Goal: Task Accomplishment & Management: Use online tool/utility

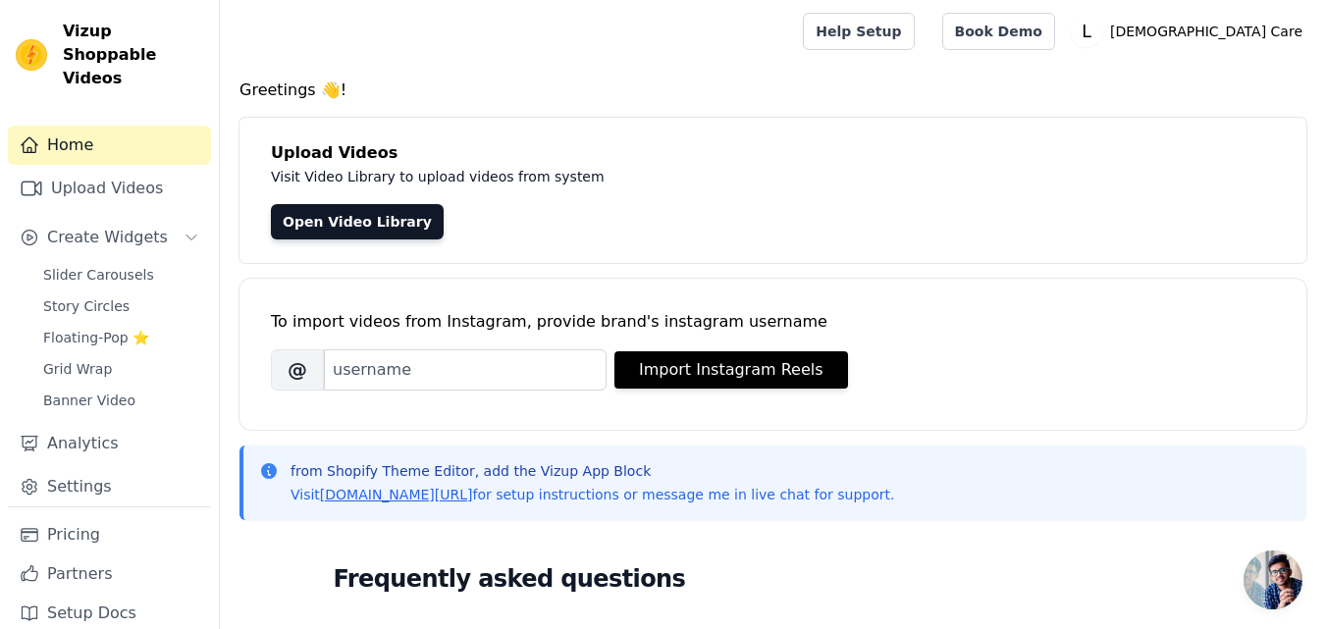
click at [106, 169] on link "Upload Videos" at bounding box center [109, 188] width 203 height 39
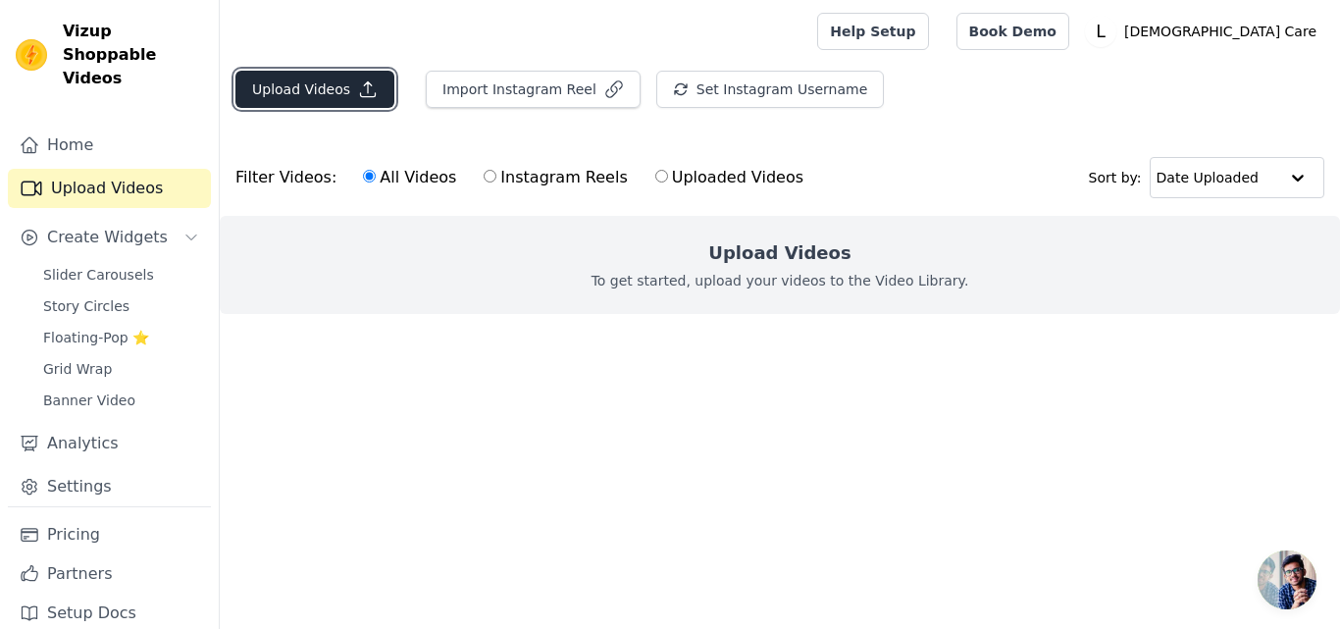
click at [336, 89] on button "Upload Videos" at bounding box center [314, 89] width 159 height 37
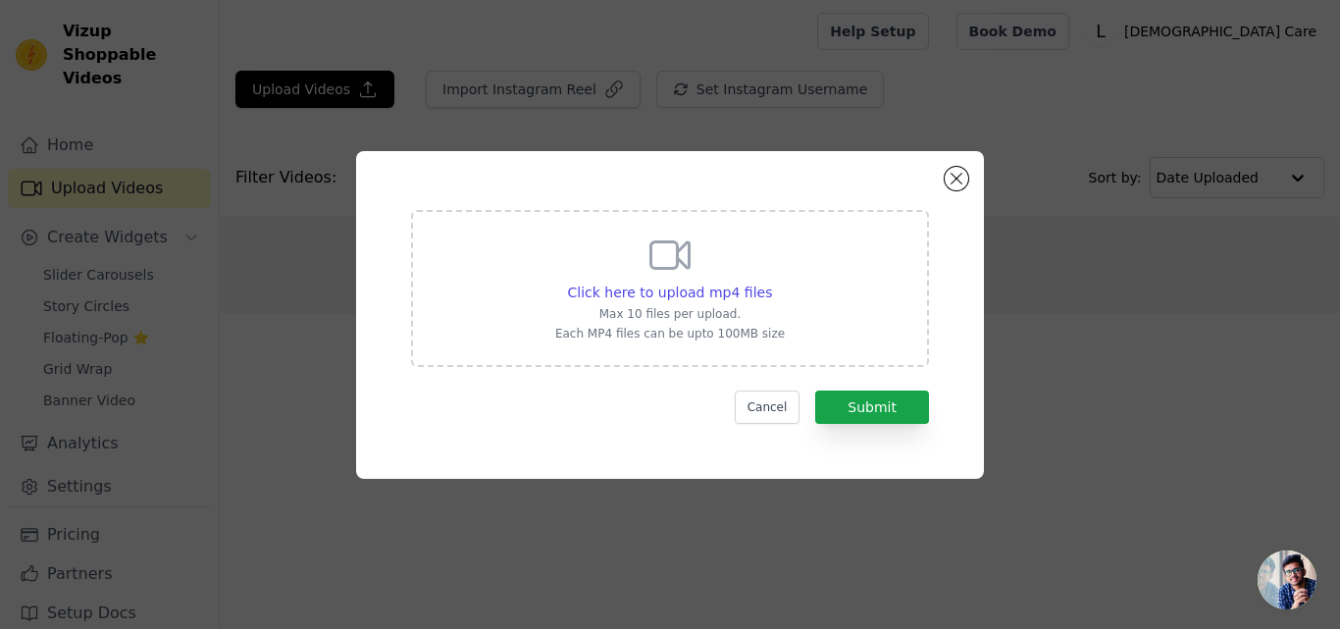
click at [631, 257] on div "Click here to upload mp4 files Max 10 files per upload. Each MP4 files can be u…" at bounding box center [670, 287] width 230 height 110
click at [771, 282] on input "Click here to upload mp4 files Max 10 files per upload. Each MP4 files can be u…" at bounding box center [771, 282] width 1 height 1
type input "C:\fakepath\5.mp4"
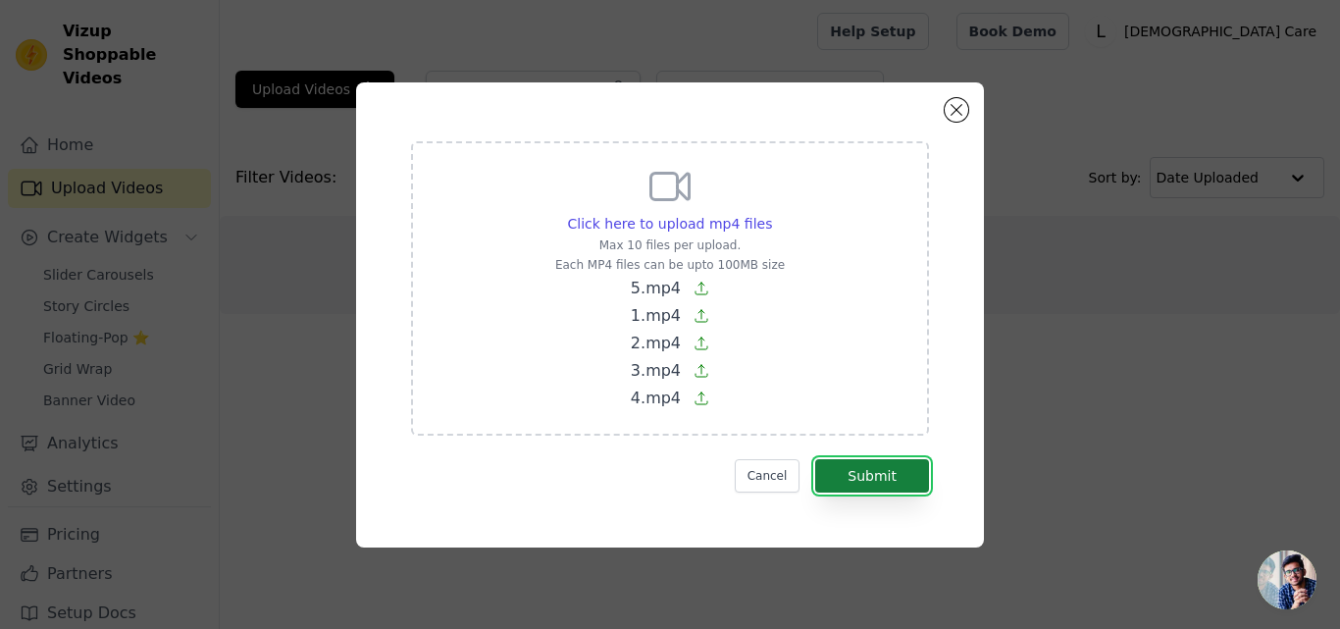
click at [863, 474] on button "Submit" at bounding box center [872, 475] width 114 height 33
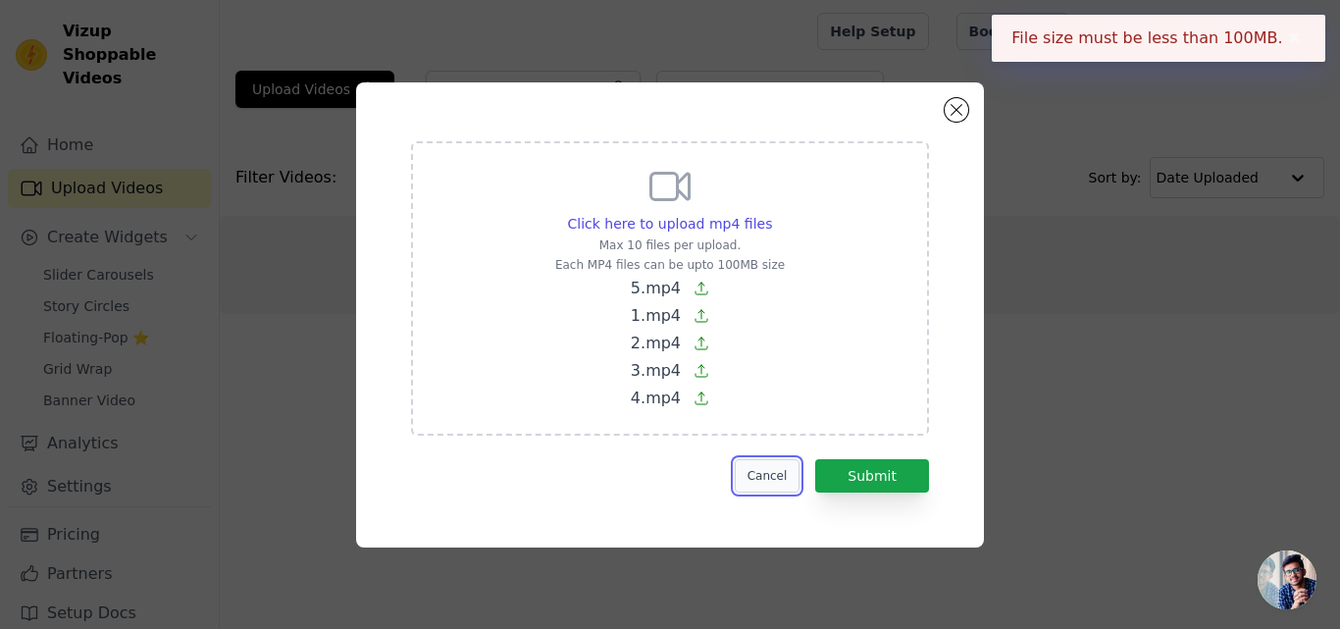
click at [783, 467] on button "Cancel" at bounding box center [768, 475] width 66 height 33
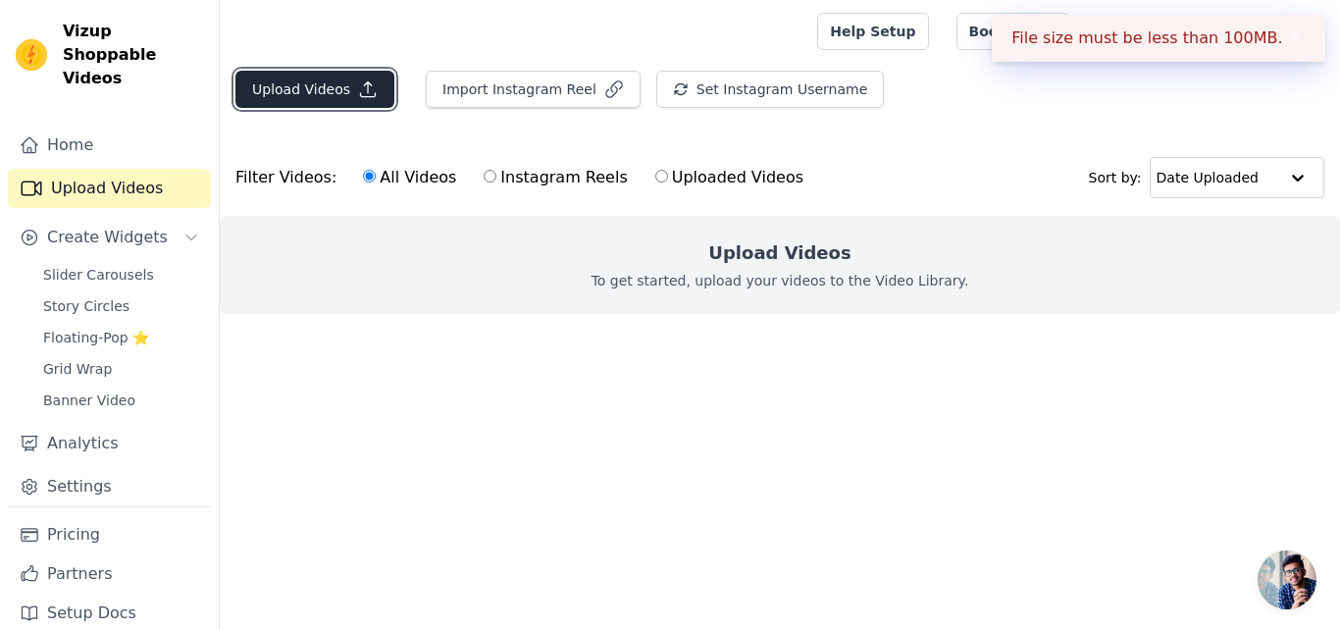
click at [341, 100] on button "Upload Videos" at bounding box center [314, 89] width 159 height 37
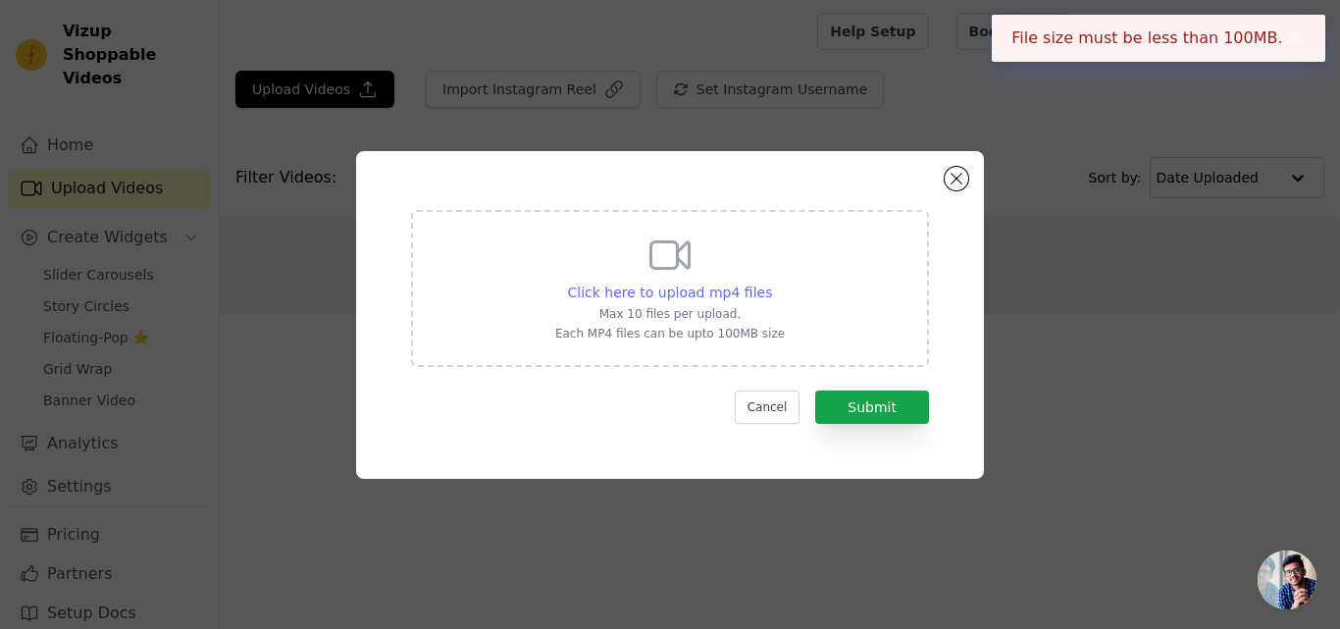
click at [656, 290] on span "Click here to upload mp4 files" at bounding box center [670, 293] width 205 height 16
click at [771, 283] on input "Click here to upload mp4 files Max 10 files per upload. Each MP4 files can be u…" at bounding box center [771, 282] width 1 height 1
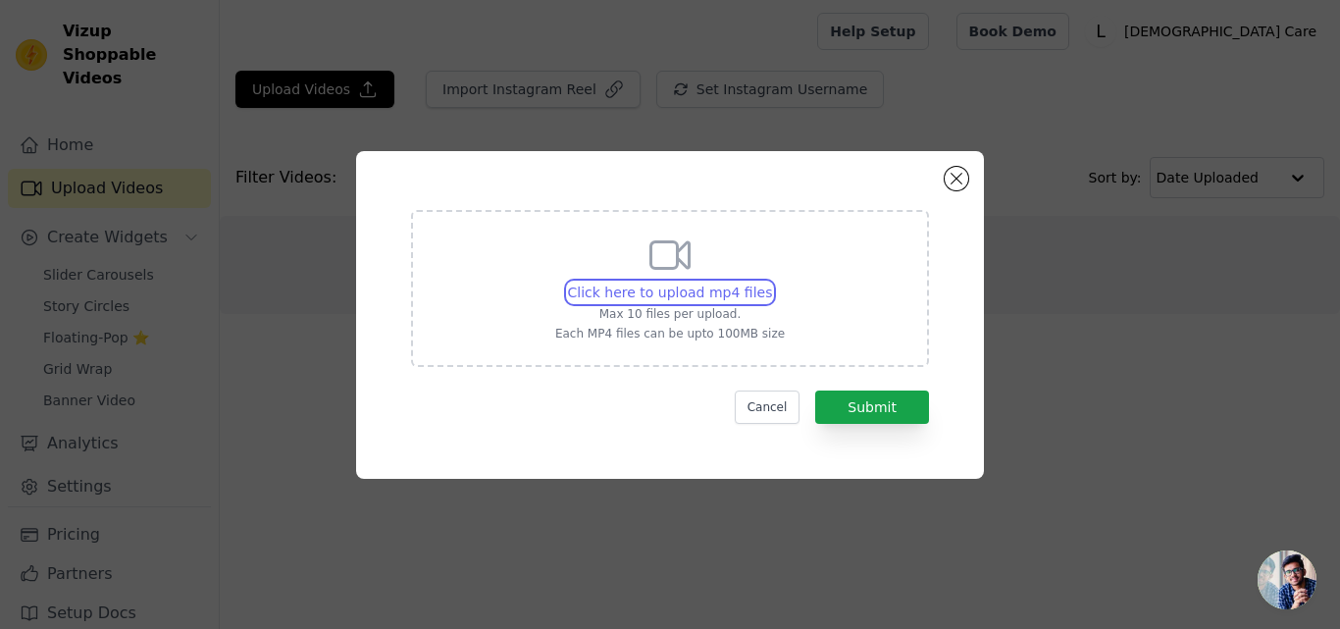
type input "C:\fakepath\Ladycare 7.mp4"
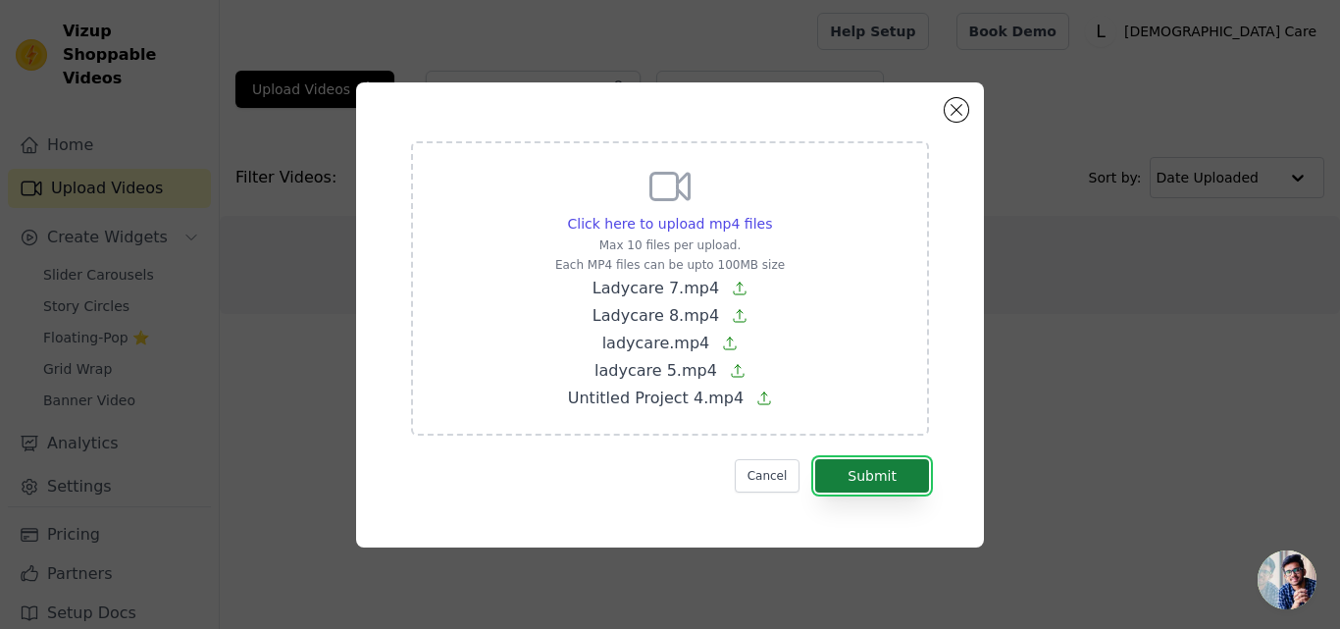
click at [905, 477] on button "Submit" at bounding box center [872, 475] width 114 height 33
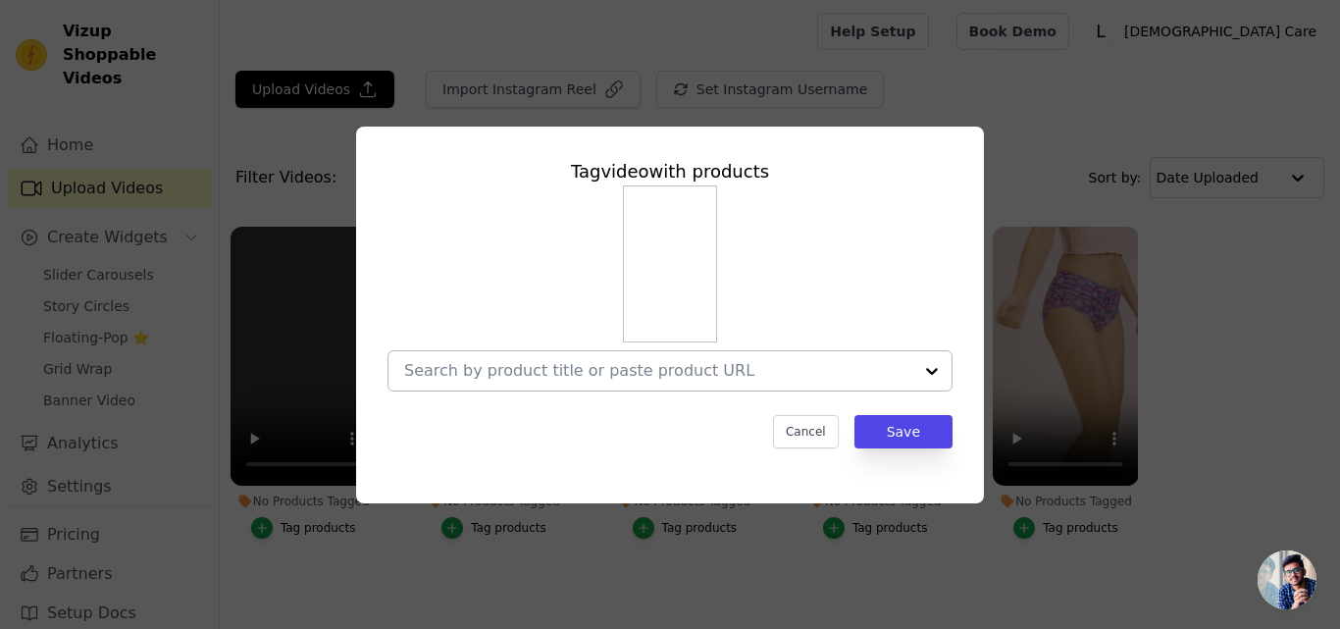
click at [721, 374] on input "No Products Tagged Tag video with products Cancel Save Tag products" at bounding box center [658, 370] width 508 height 19
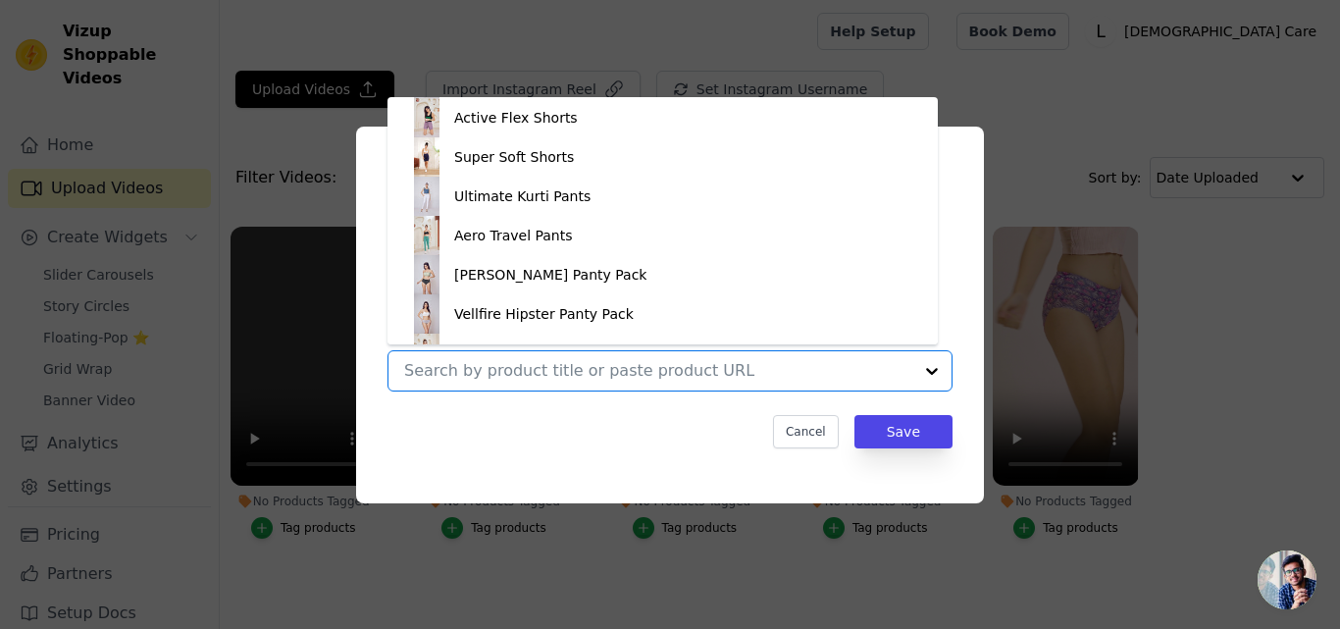
scroll to position [714, 0]
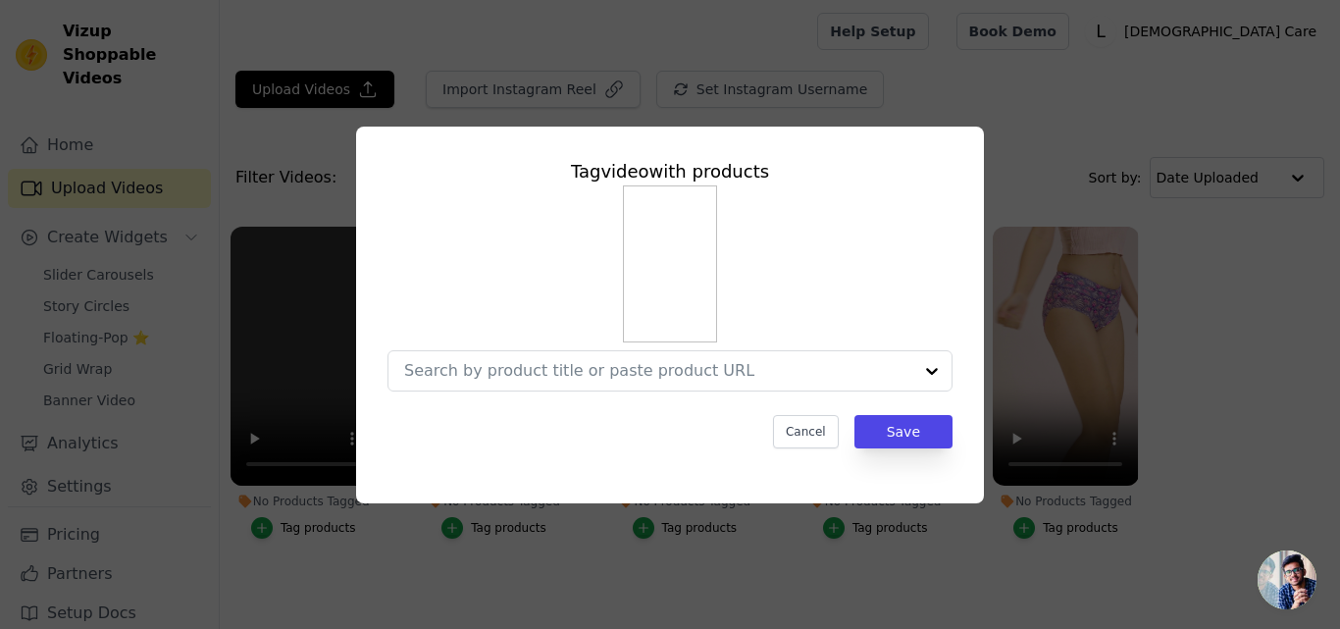
click at [1230, 280] on div "Tag video with products Cancel Save" at bounding box center [670, 315] width 1278 height 440
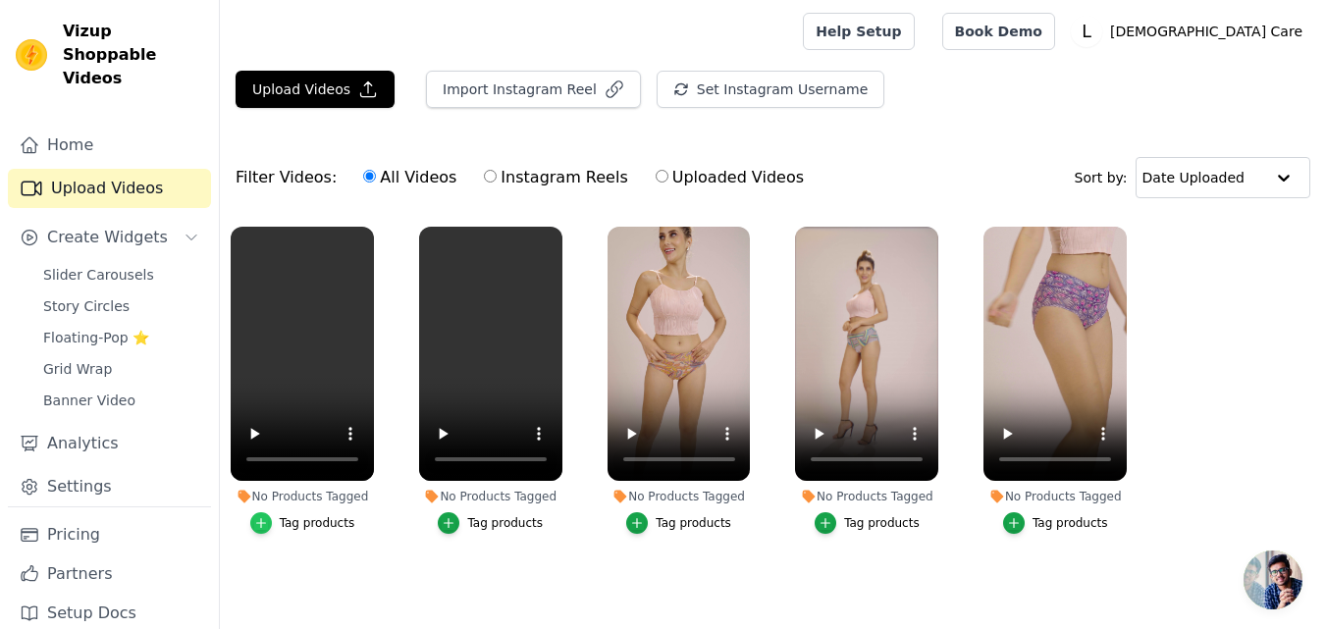
click at [272, 526] on div "button" at bounding box center [261, 523] width 22 height 22
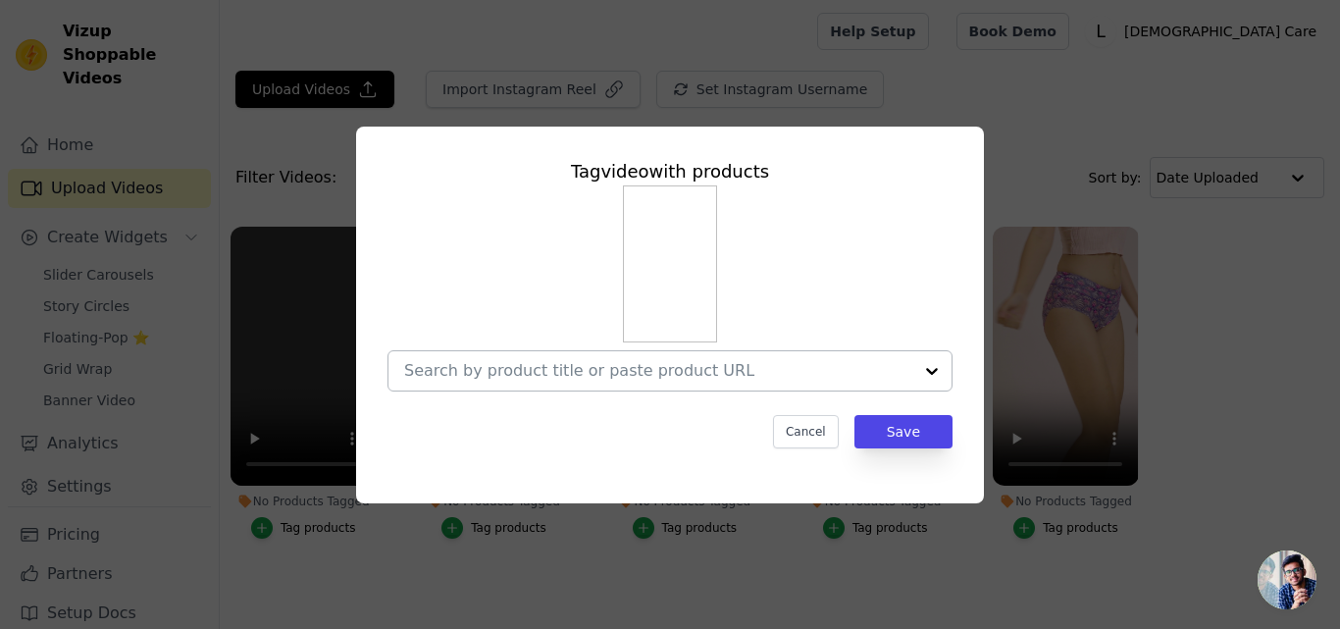
click at [694, 363] on input "No Products Tagged Tag video with products Cancel Save Tag products" at bounding box center [658, 370] width 508 height 19
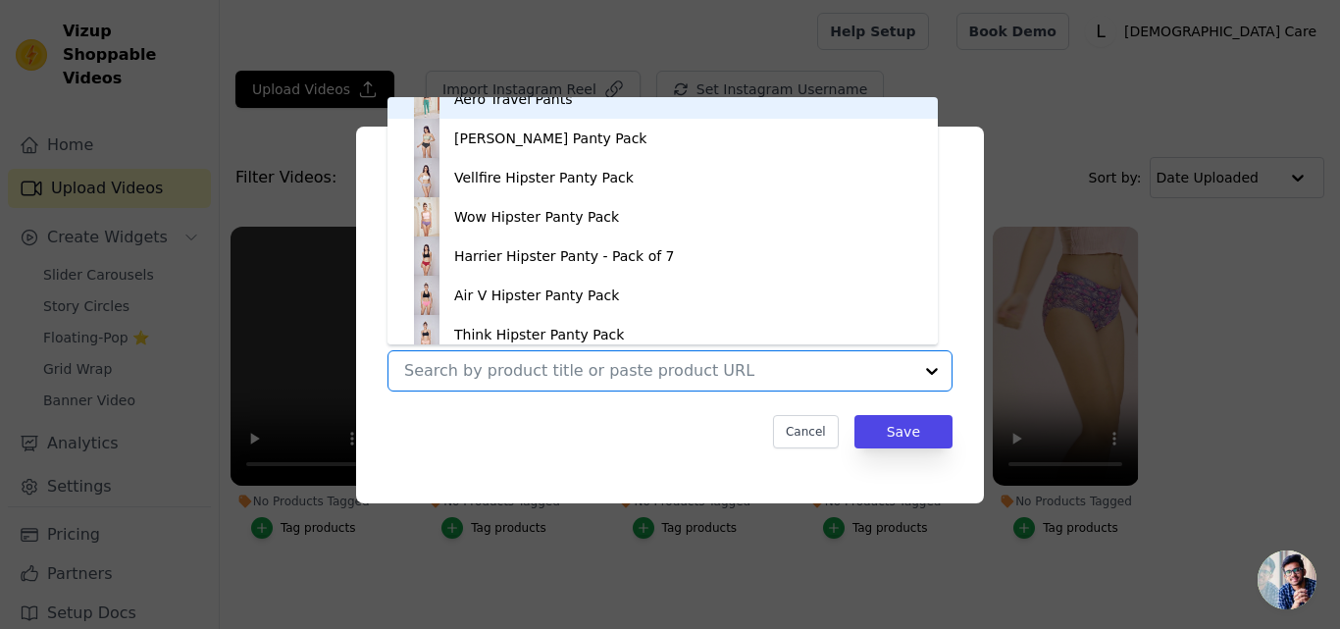
scroll to position [969, 0]
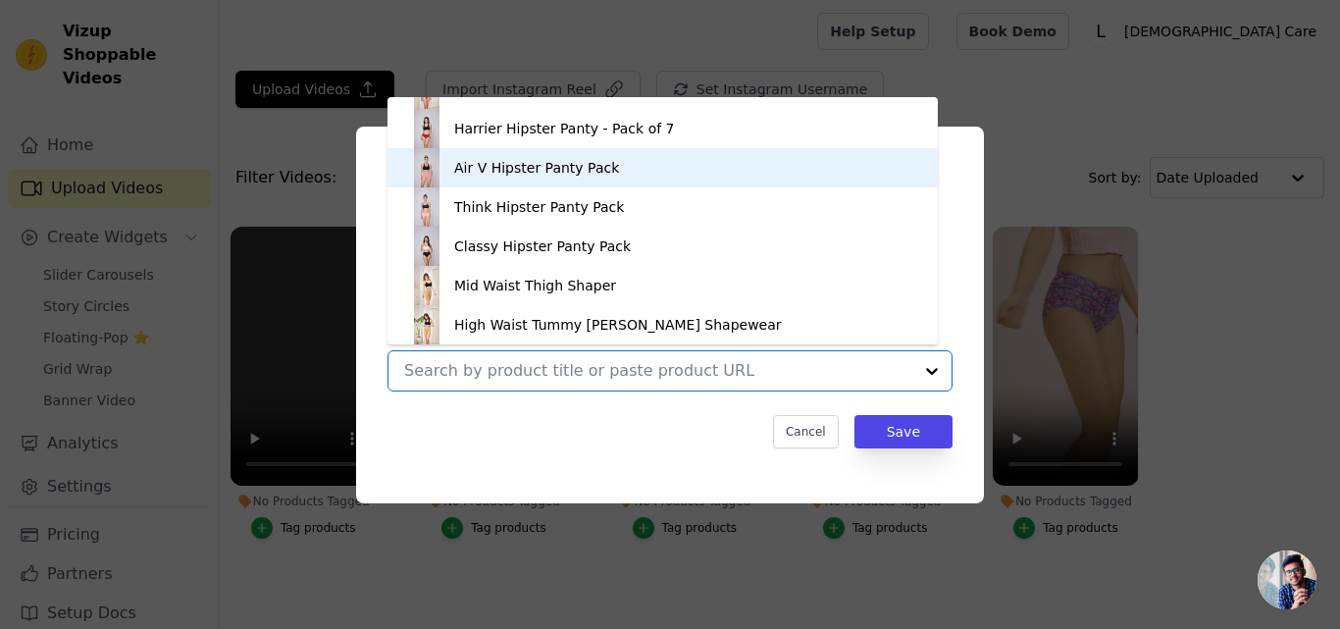
click at [539, 169] on div "Air V Hipster Panty Pack" at bounding box center [536, 168] width 165 height 20
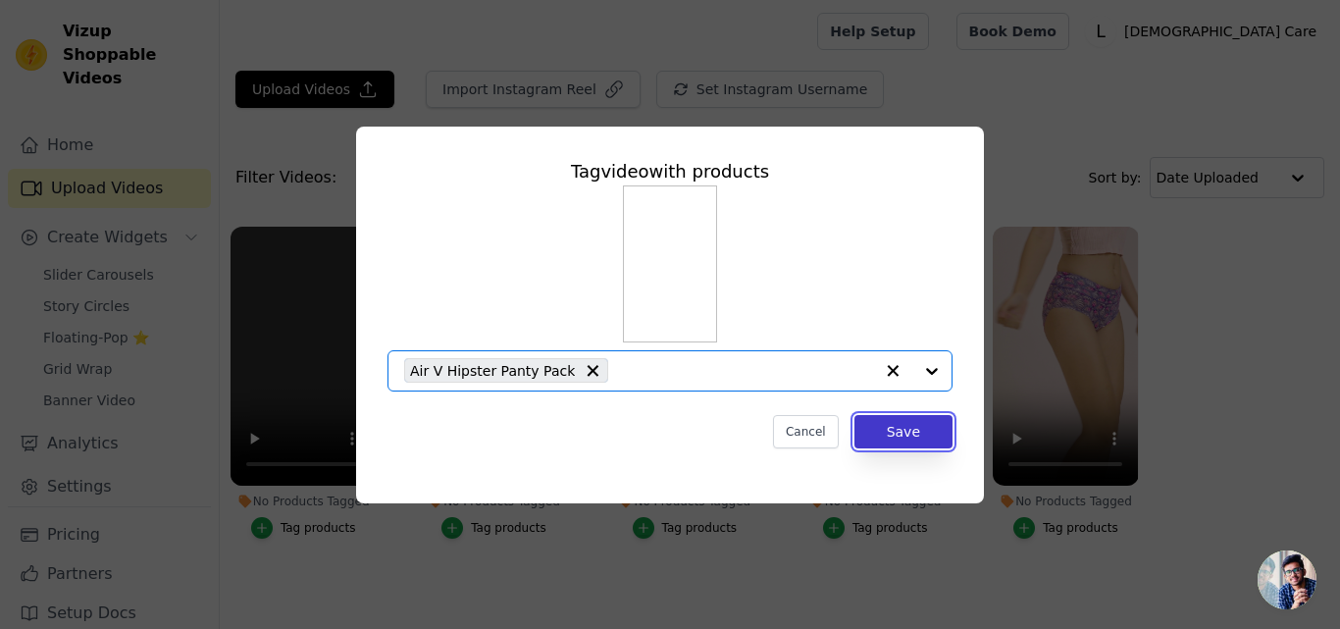
click at [925, 421] on button "Save" at bounding box center [904, 431] width 98 height 33
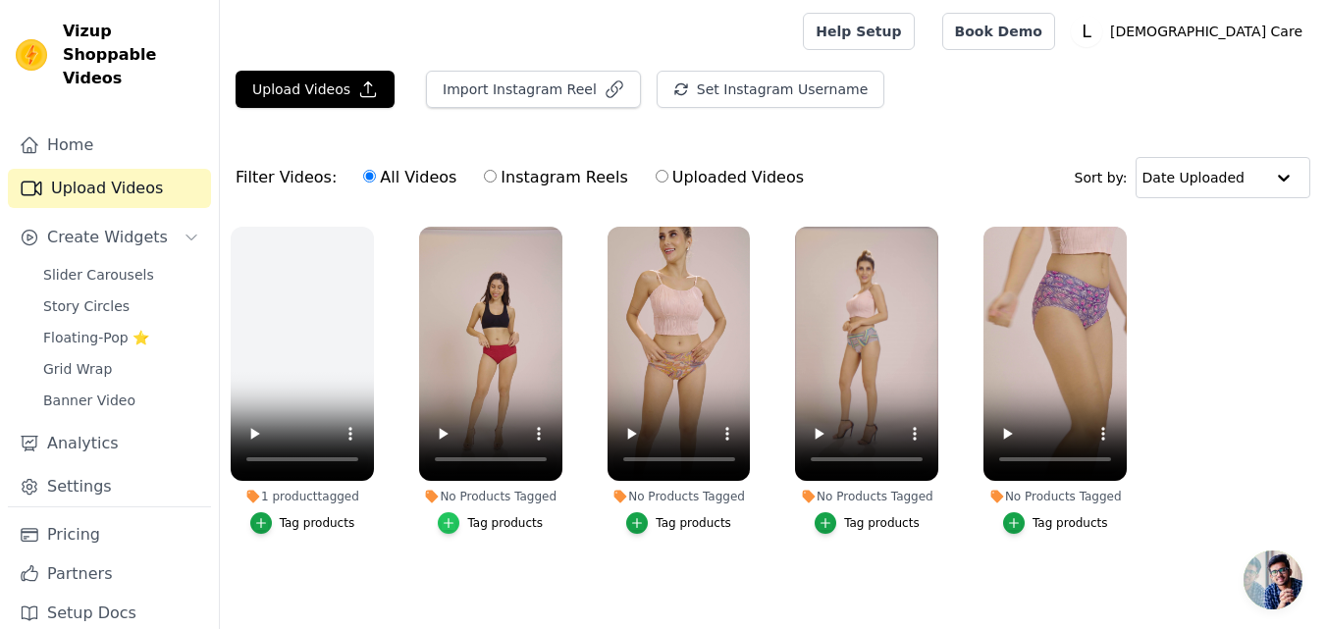
click at [455, 529] on icon "button" at bounding box center [449, 523] width 14 height 14
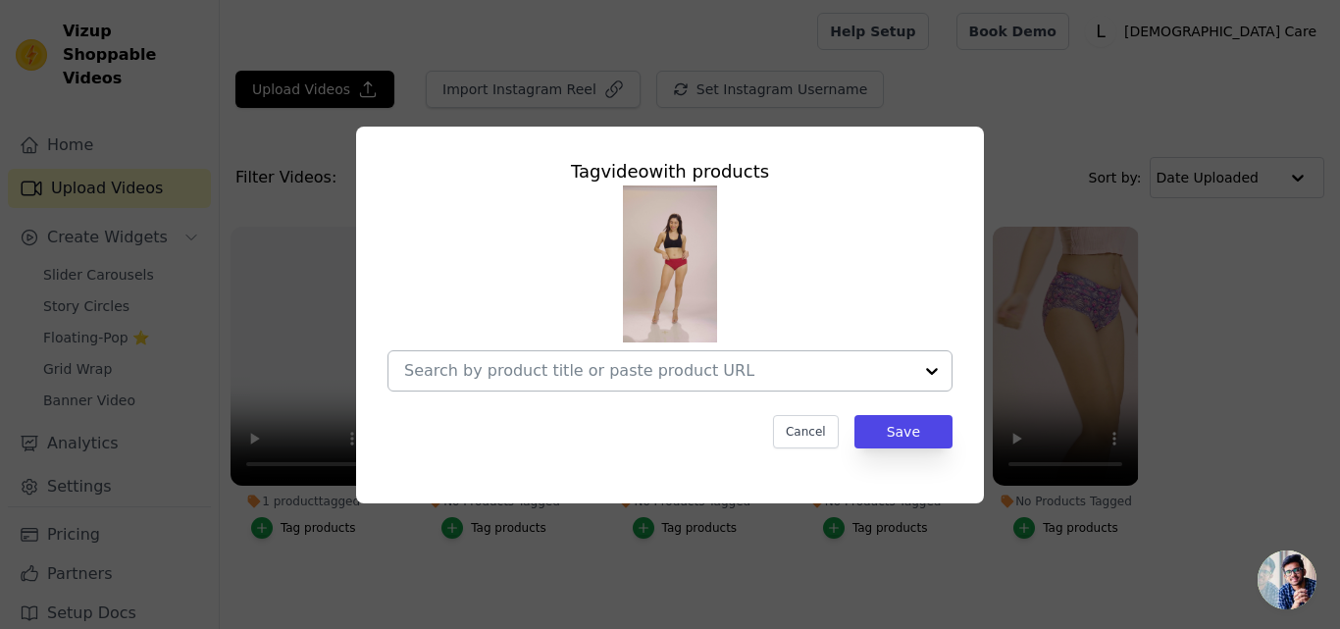
click at [622, 374] on input "No Products Tagged Tag video with products Cancel Save Tag products" at bounding box center [658, 370] width 508 height 19
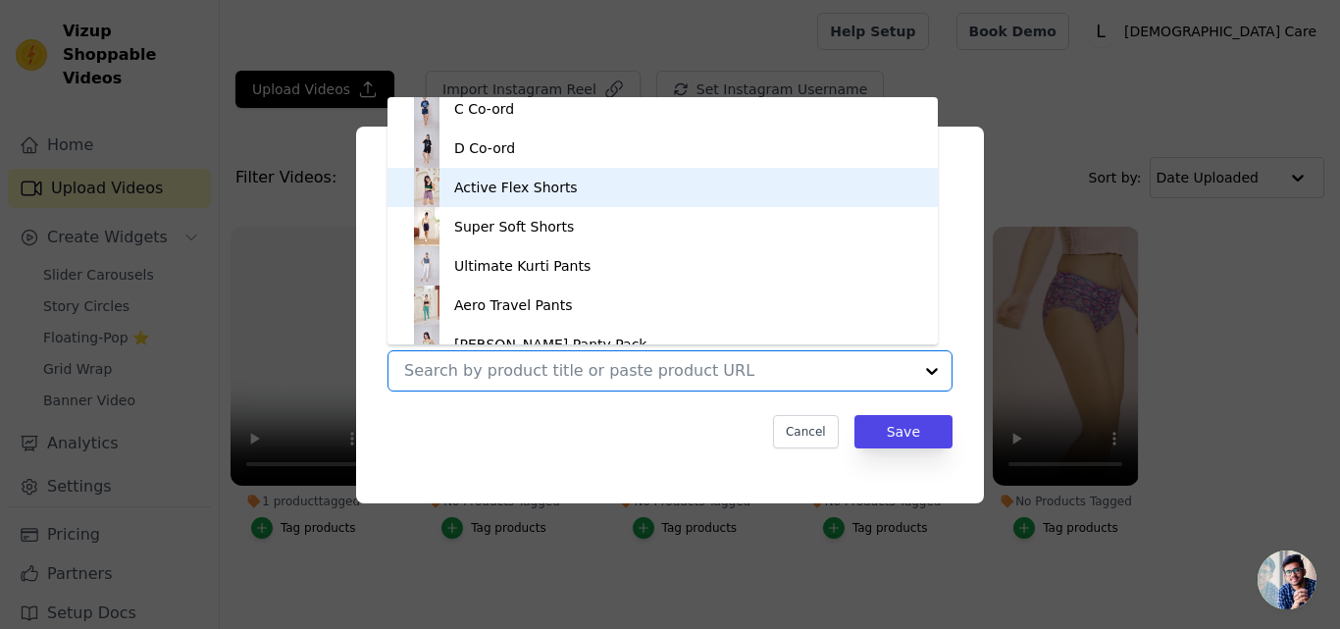
scroll to position [812, 0]
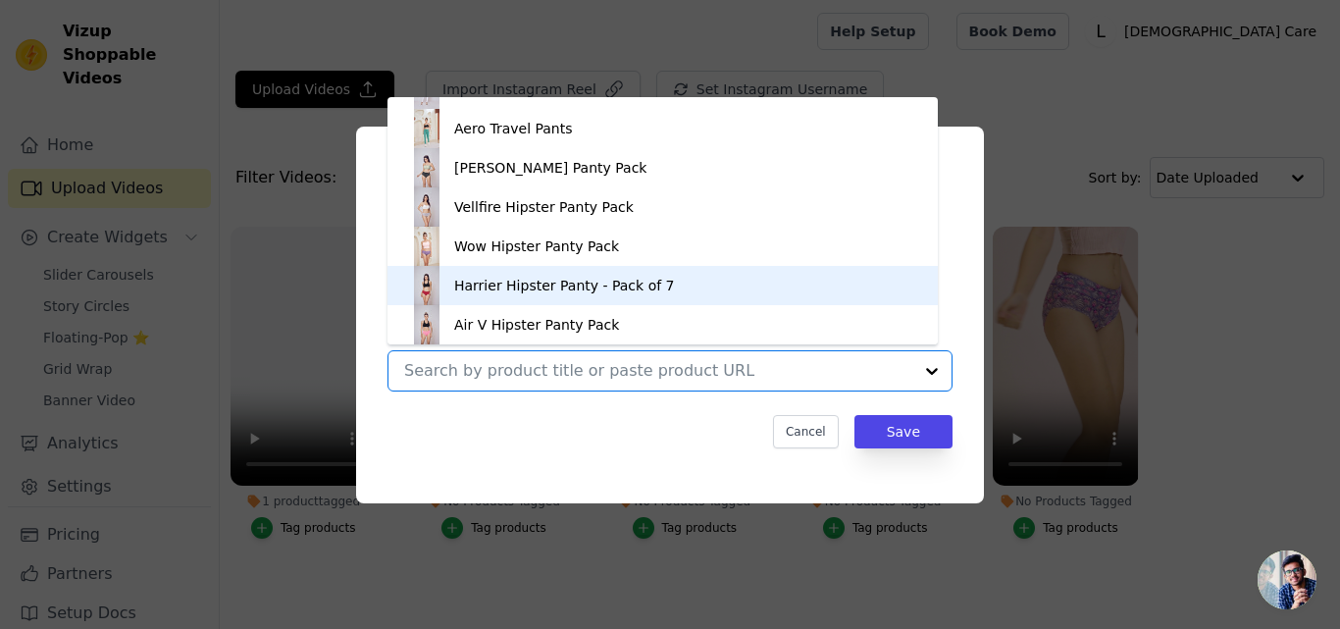
click at [572, 299] on div "Harrier Hipster Panty - Pack of 7" at bounding box center [662, 285] width 511 height 39
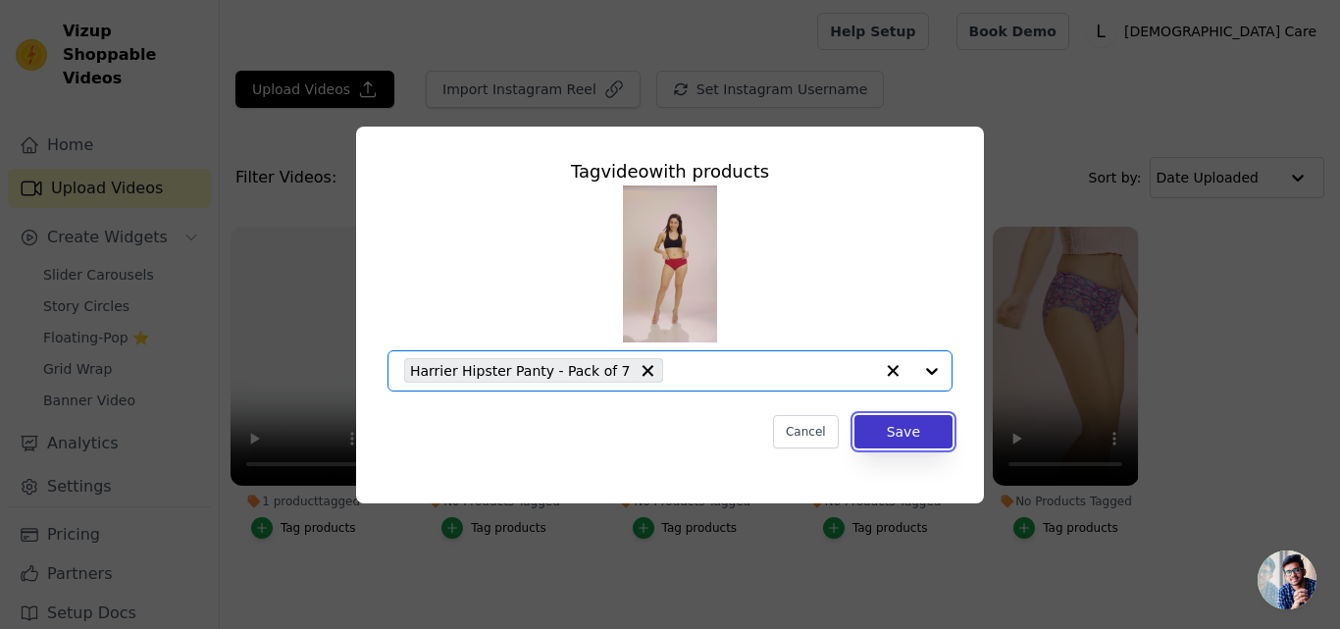
click at [923, 438] on button "Save" at bounding box center [904, 431] width 98 height 33
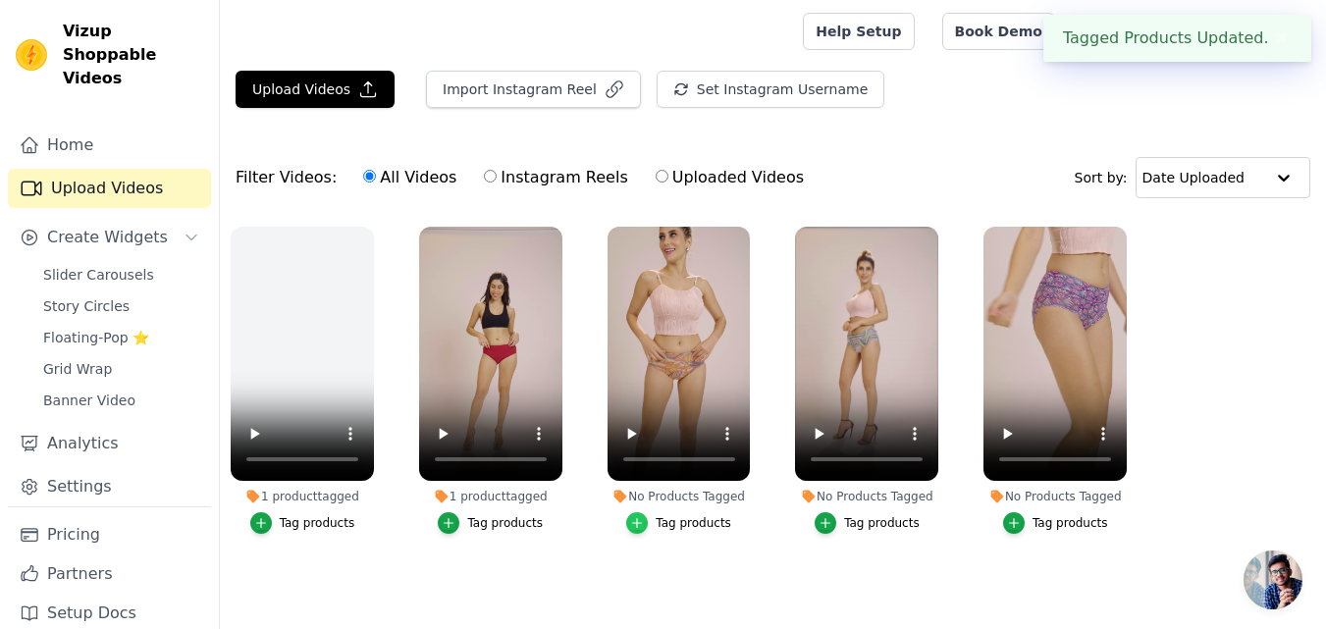
click at [638, 522] on icon "button" at bounding box center [637, 523] width 14 height 14
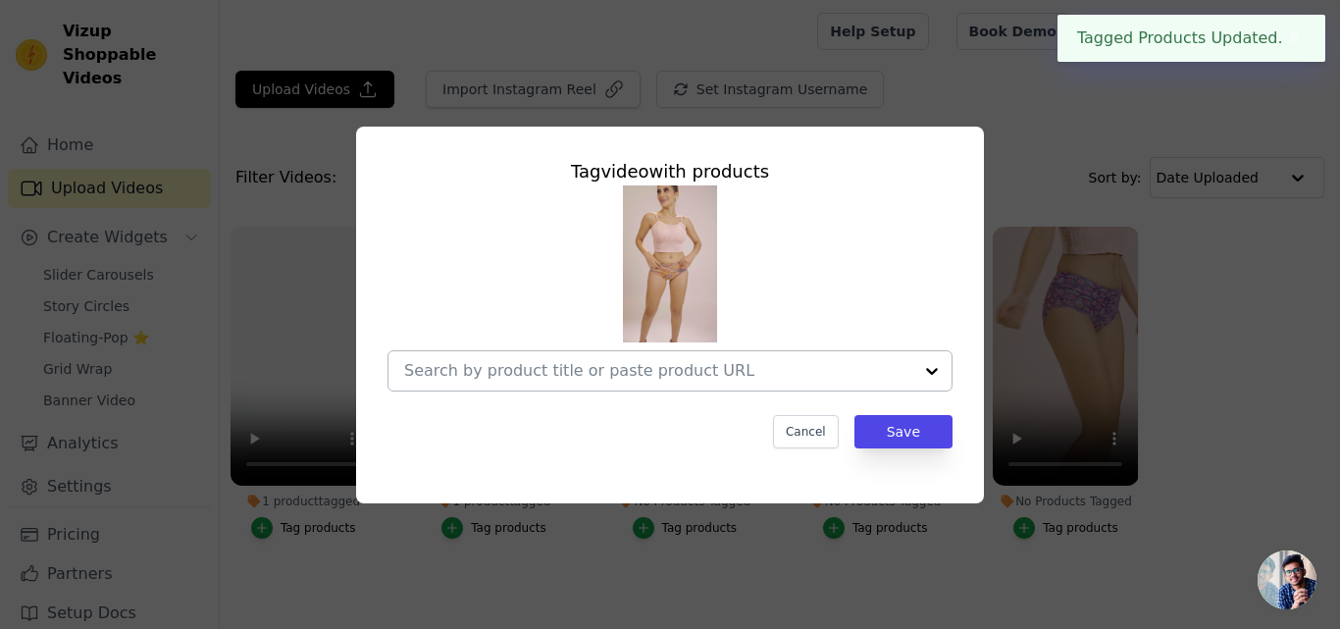
click at [576, 369] on input "No Products Tagged Tag video with products Cancel Save Tag products" at bounding box center [658, 370] width 508 height 19
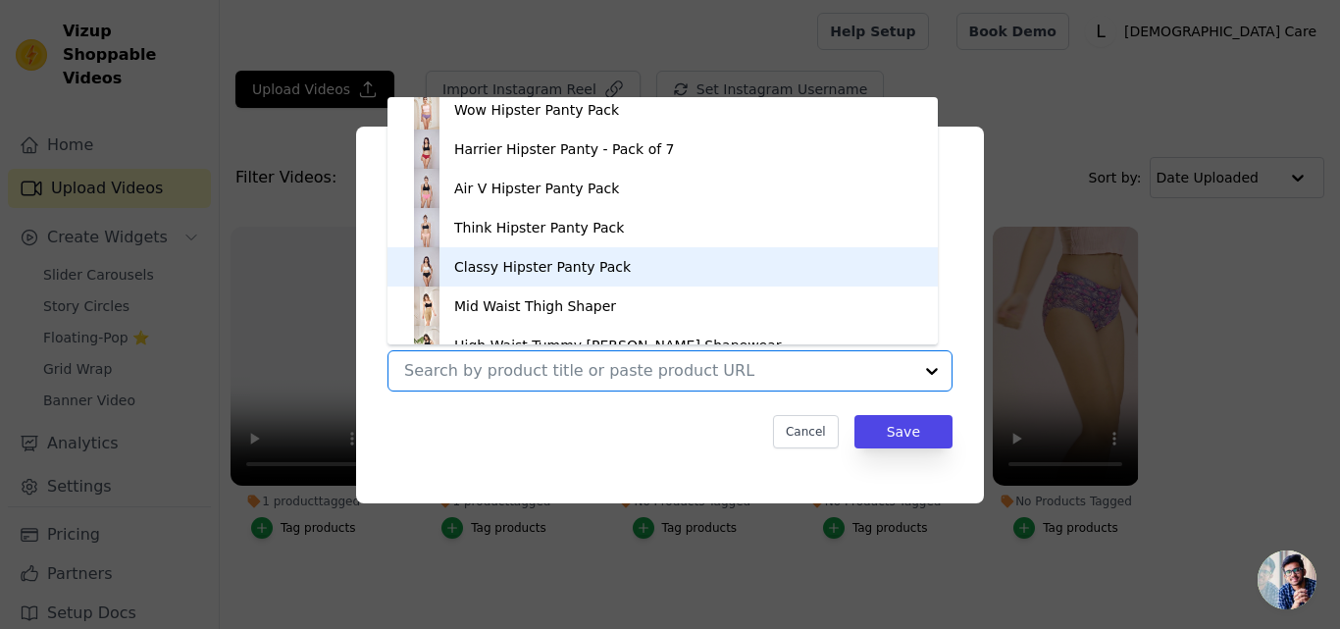
scroll to position [969, 0]
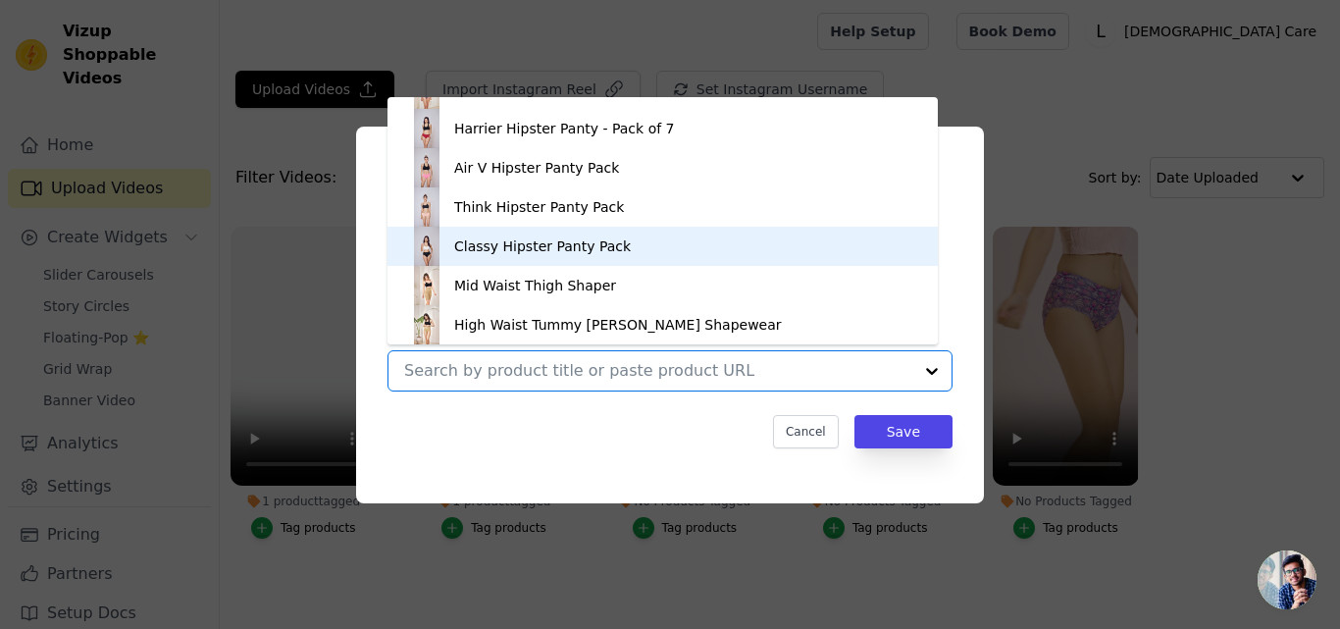
click at [537, 243] on div "Classy Hipster Panty Pack" at bounding box center [542, 246] width 177 height 20
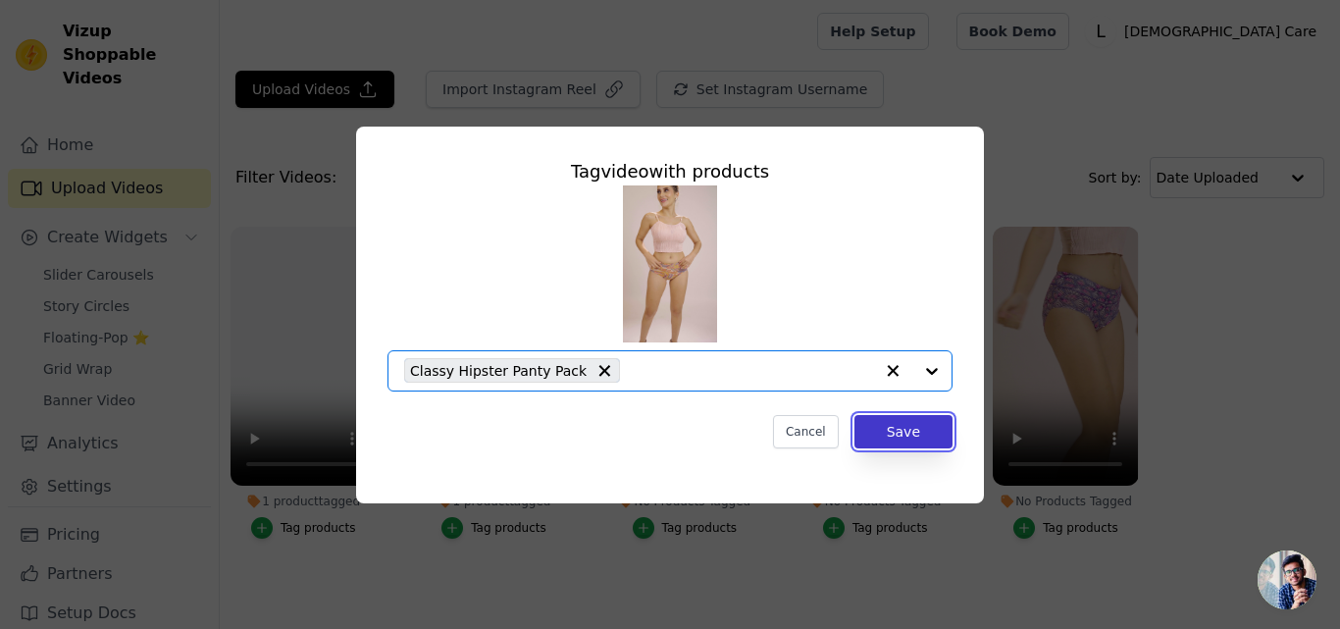
click at [922, 427] on button "Save" at bounding box center [904, 431] width 98 height 33
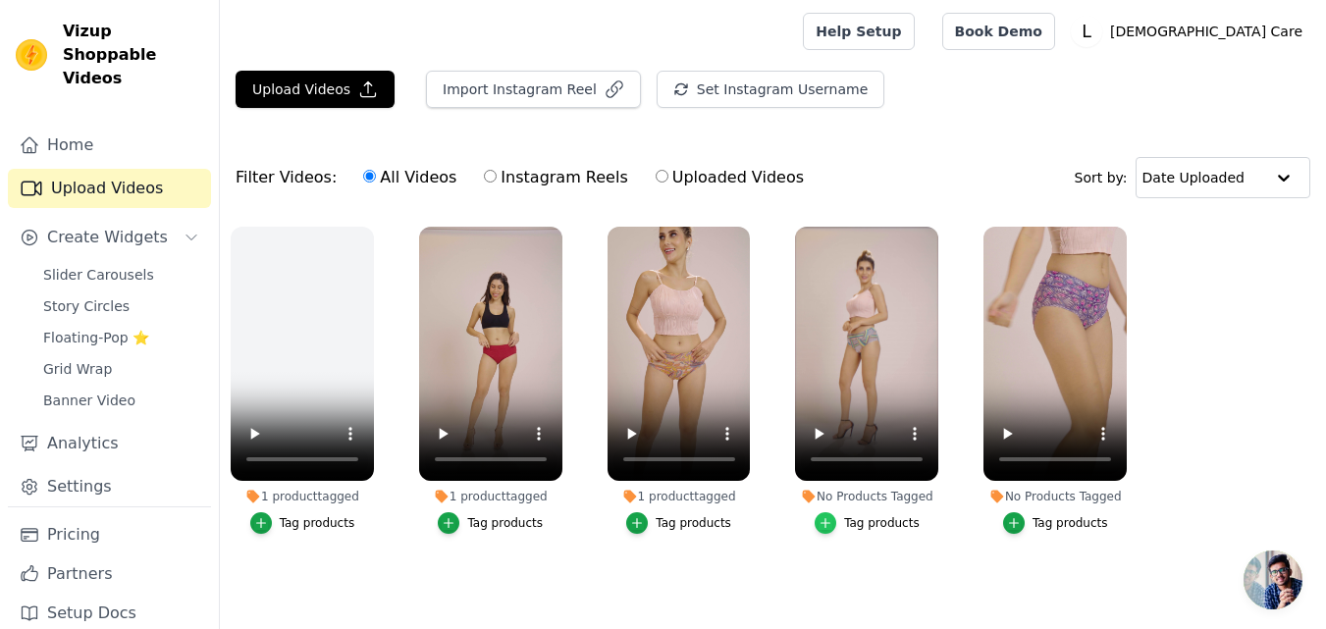
click at [831, 531] on div "button" at bounding box center [825, 523] width 22 height 22
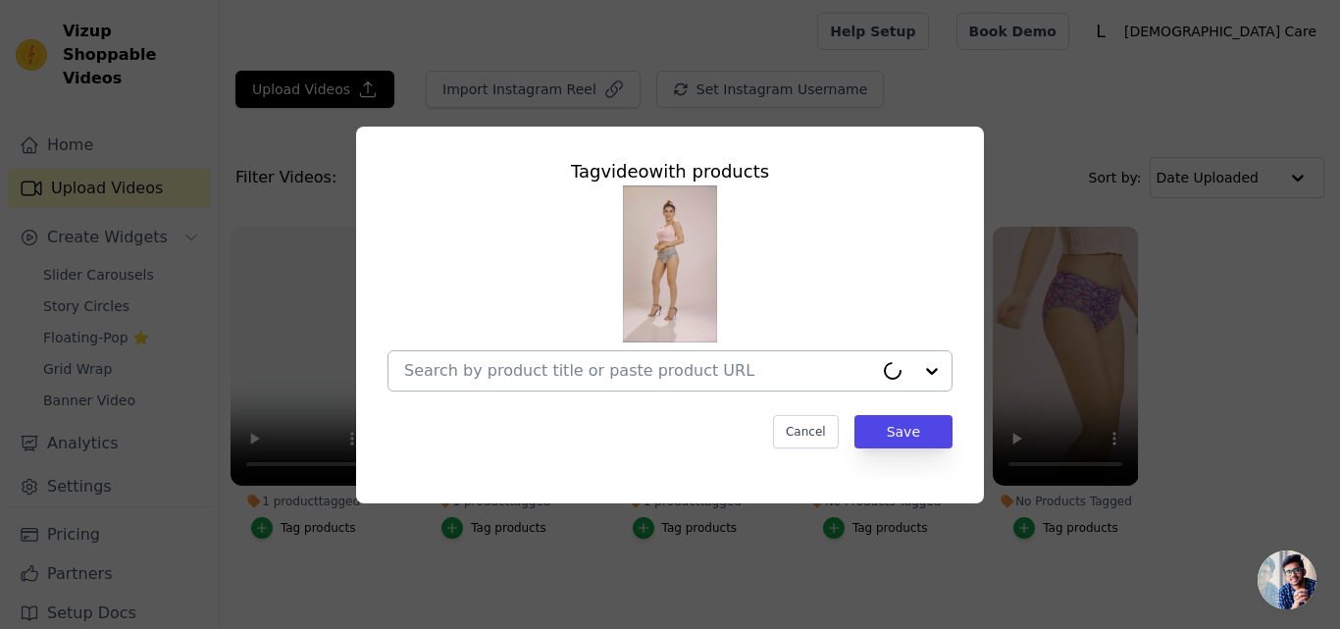
click at [741, 372] on input "No Products Tagged Tag video with products Cancel Save Tag products" at bounding box center [638, 370] width 469 height 19
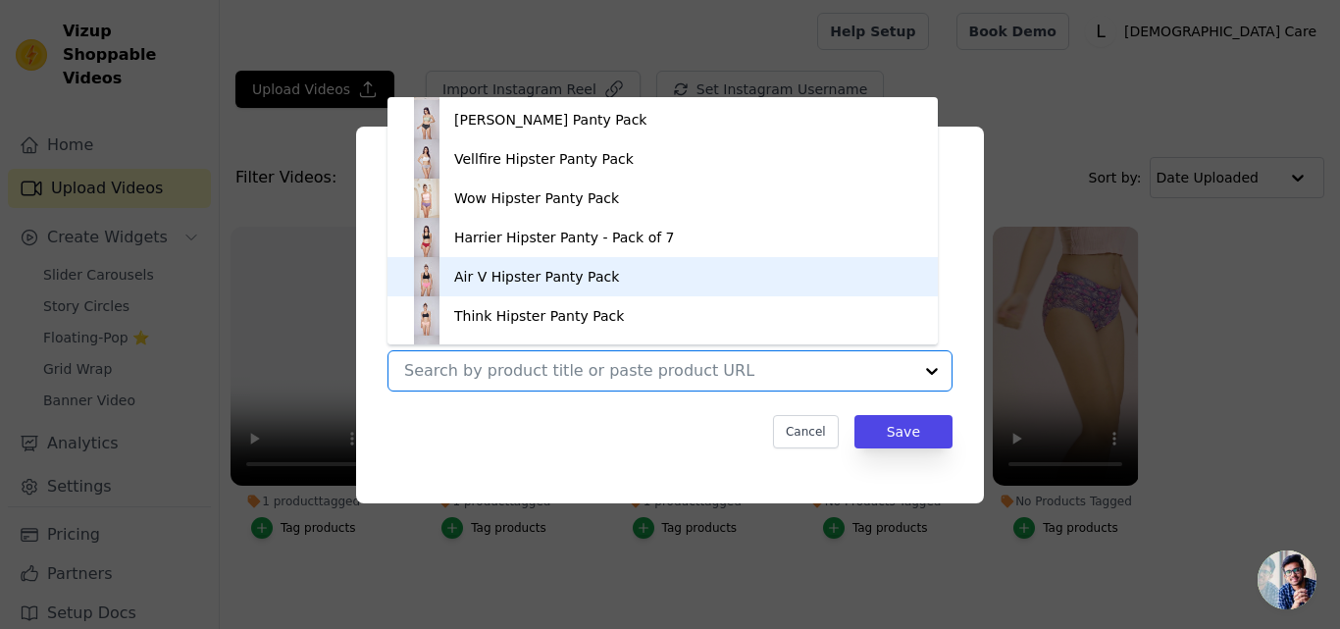
scroll to position [812, 0]
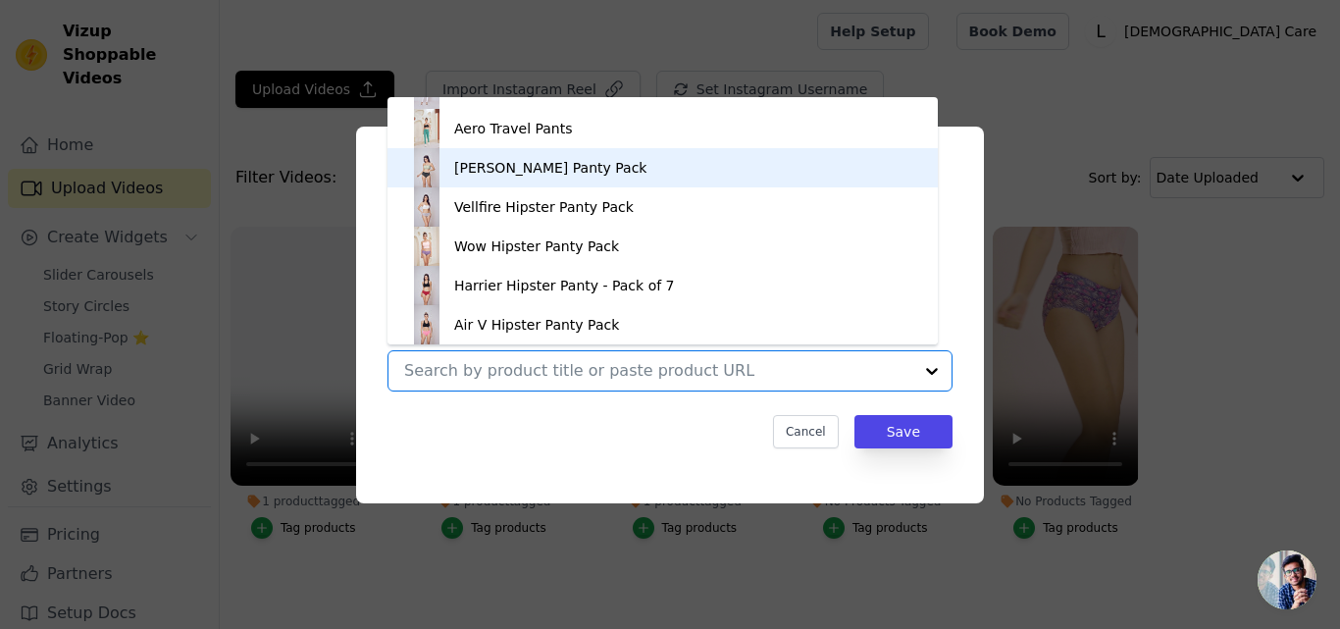
click at [515, 177] on div "Andrik Hipster Panty Pack" at bounding box center [550, 168] width 192 height 20
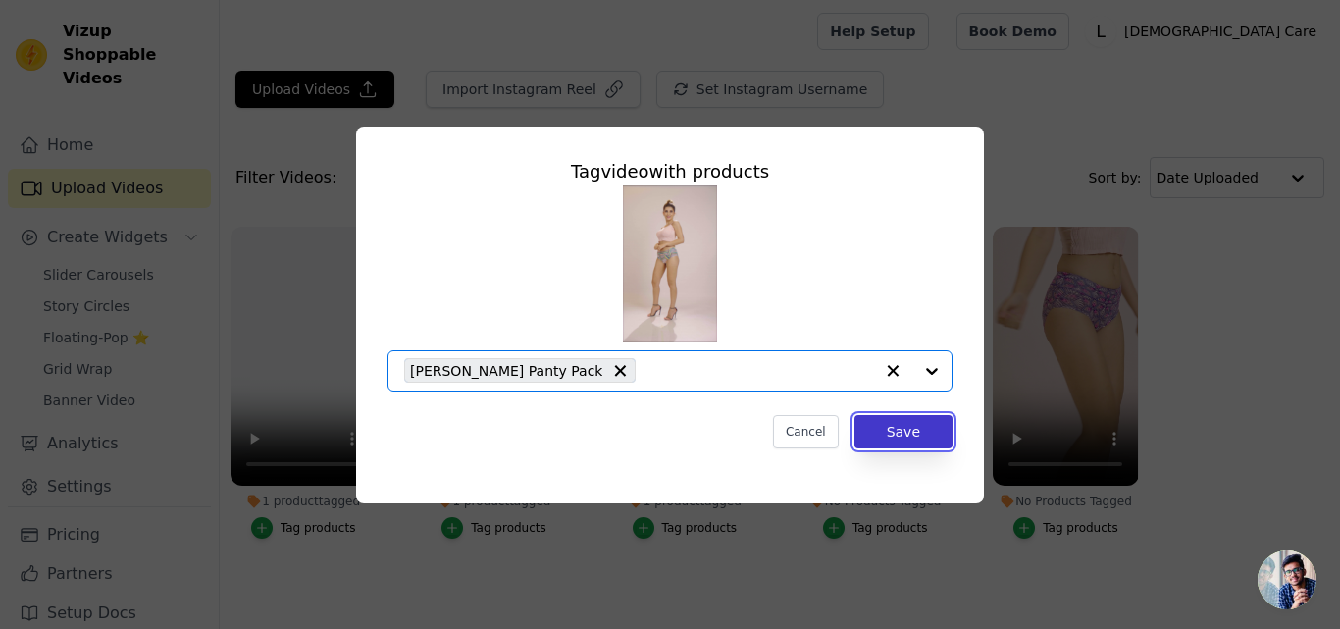
click at [931, 438] on button "Save" at bounding box center [904, 431] width 98 height 33
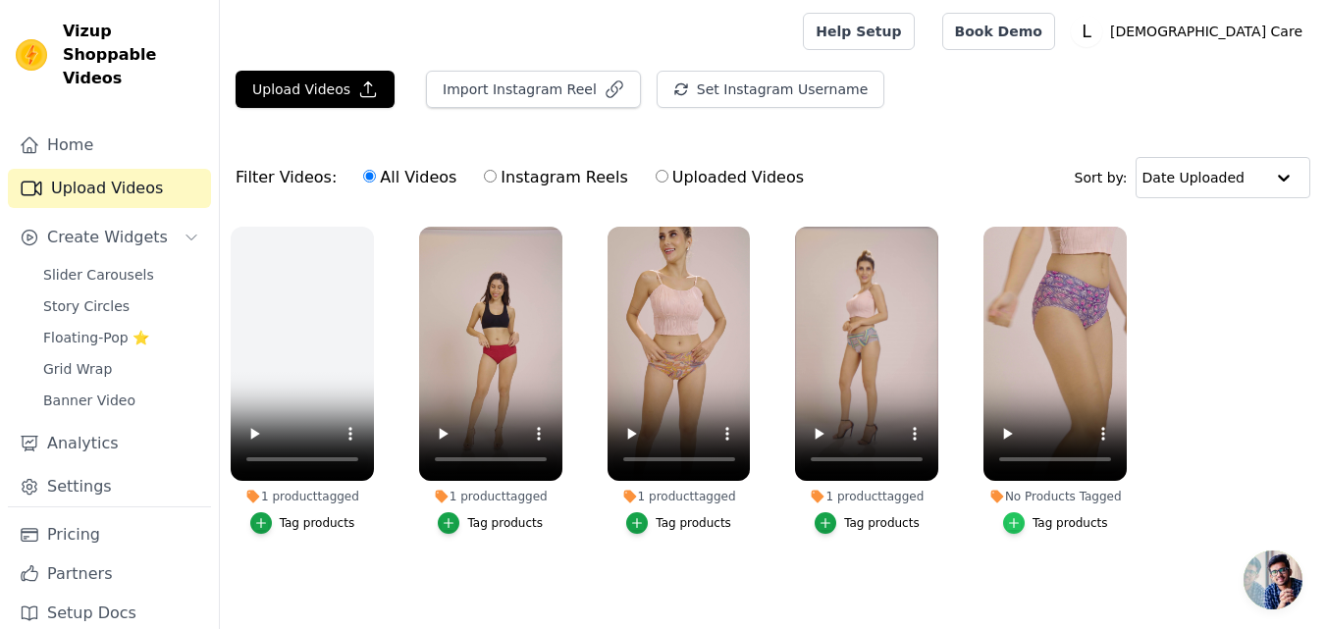
click at [1024, 523] on div "button" at bounding box center [1014, 523] width 22 height 22
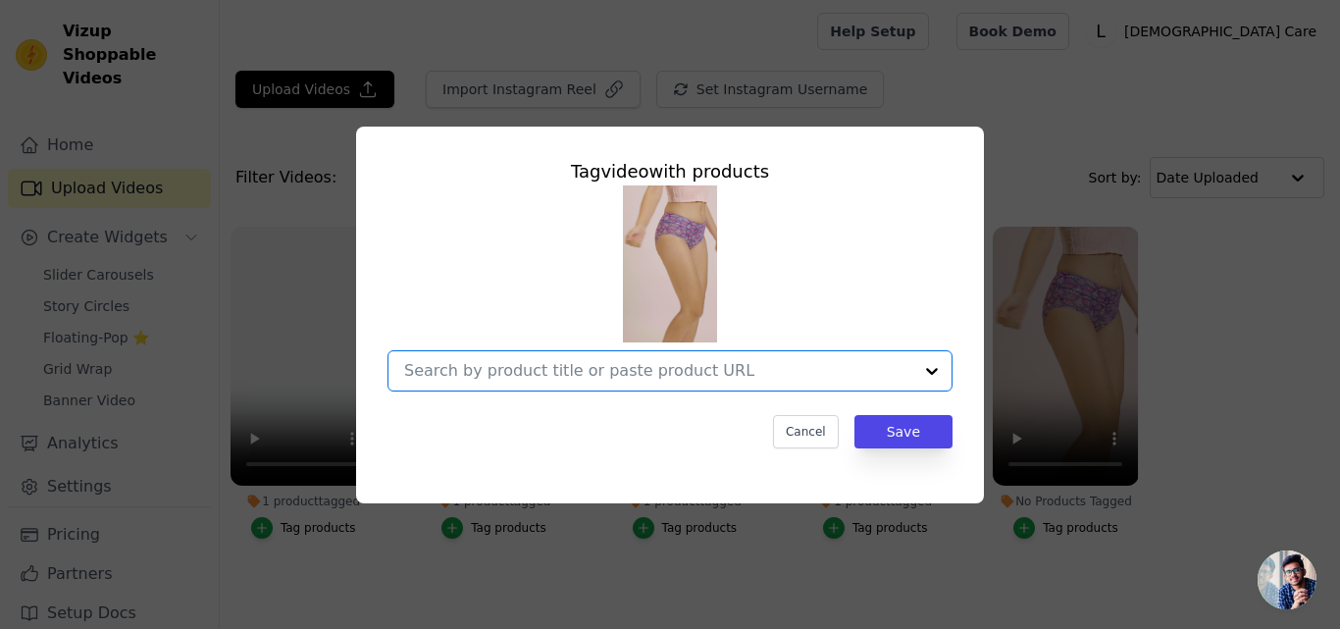
click at [686, 361] on input "No Products Tagged Tag video with products Option undefined, selected. Select i…" at bounding box center [658, 370] width 508 height 19
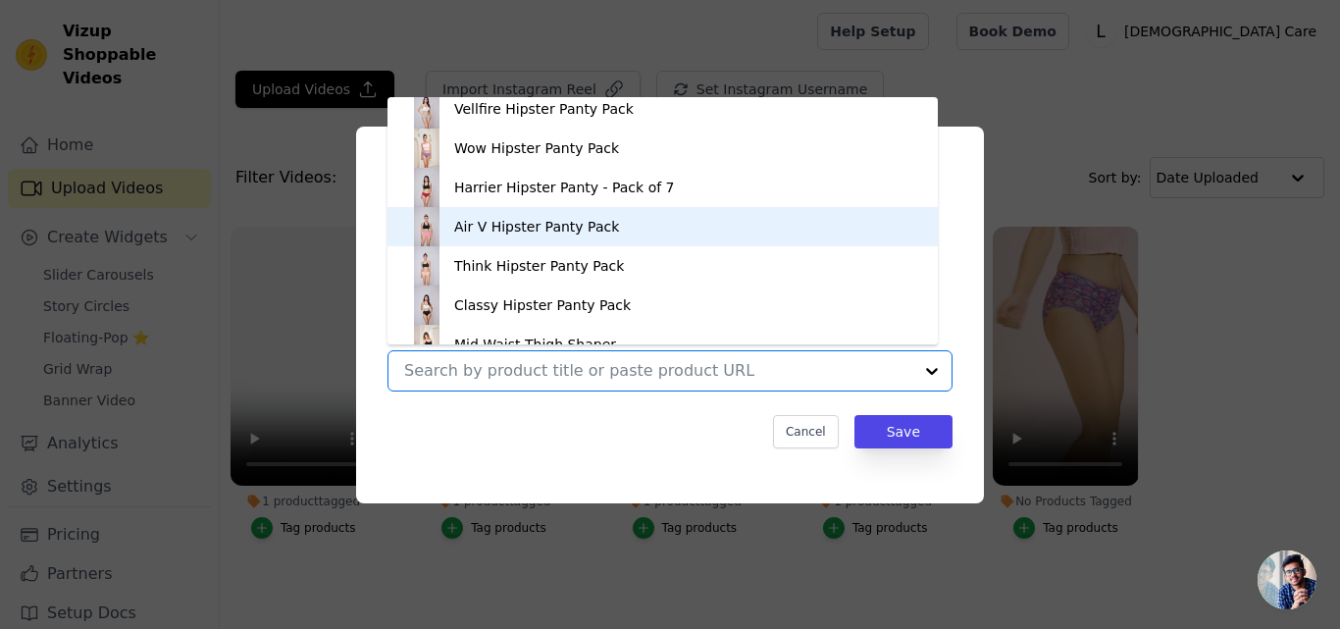
scroll to position [969, 0]
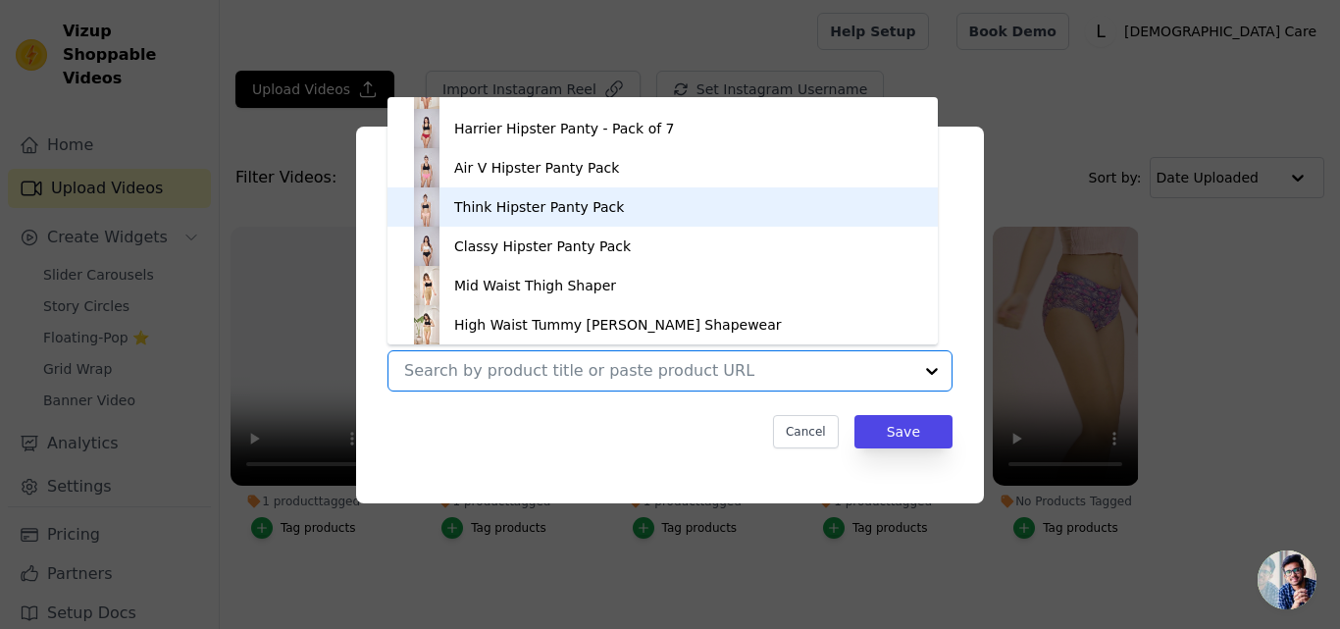
click at [548, 221] on div "Think Hipster Panty Pack" at bounding box center [662, 206] width 511 height 39
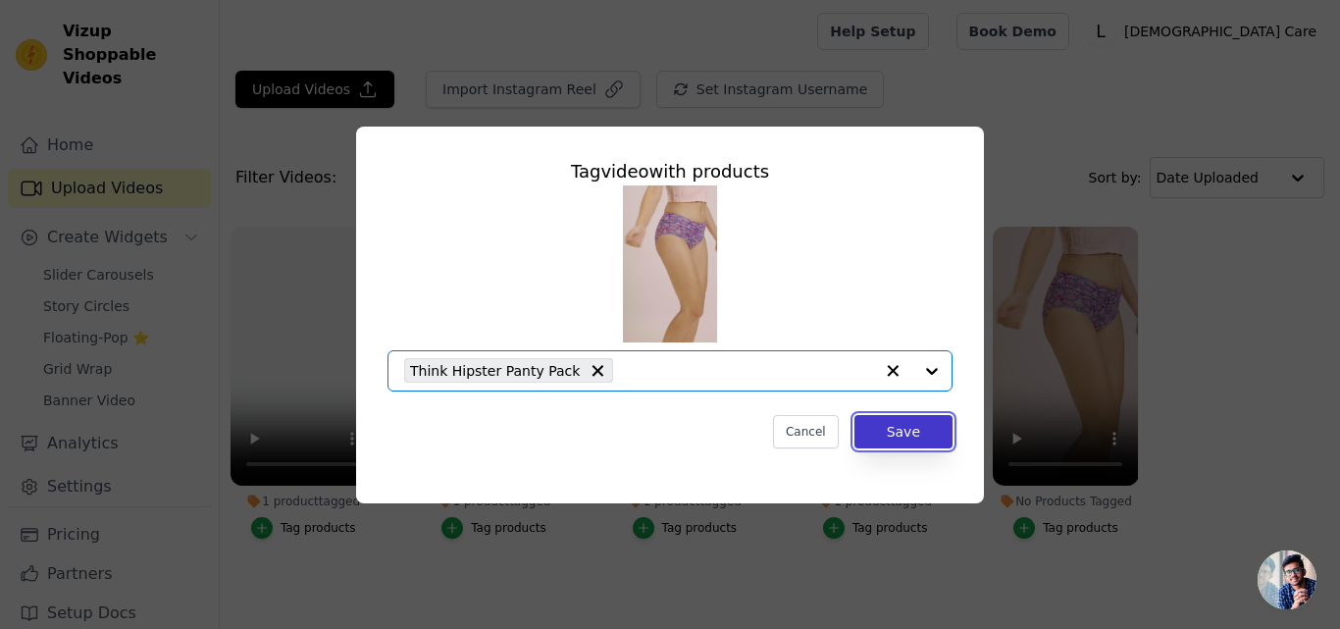
click at [912, 440] on button "Save" at bounding box center [904, 431] width 98 height 33
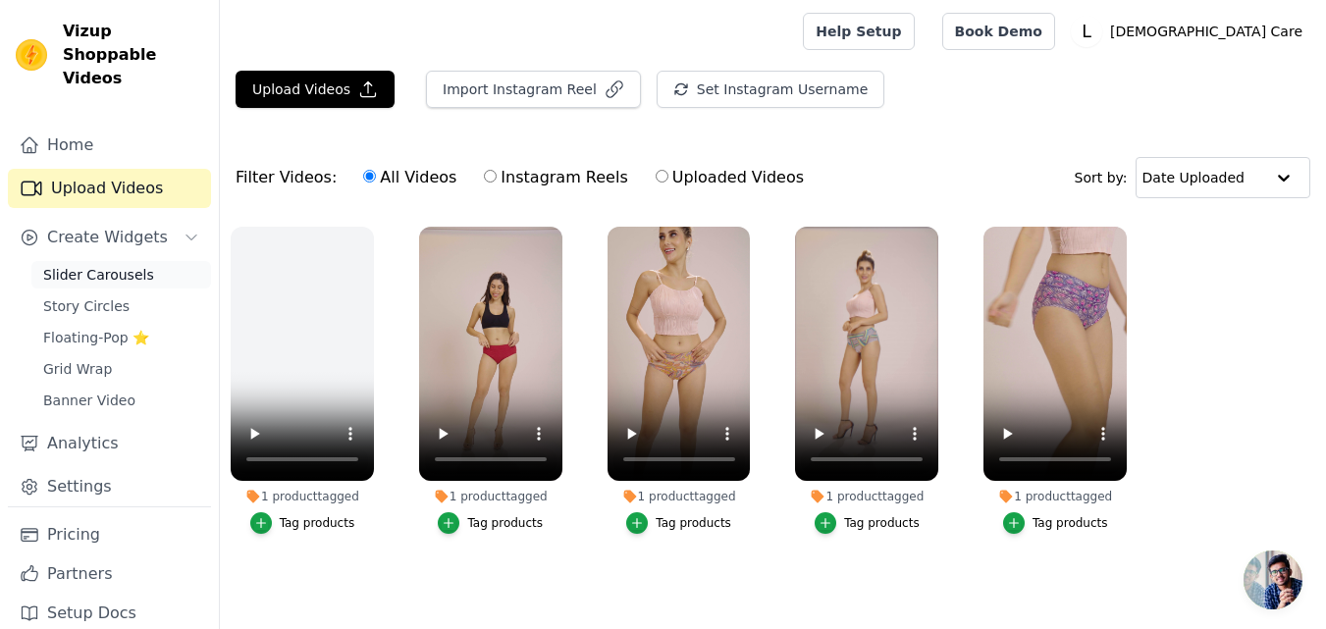
click at [108, 265] on span "Slider Carousels" at bounding box center [98, 275] width 111 height 20
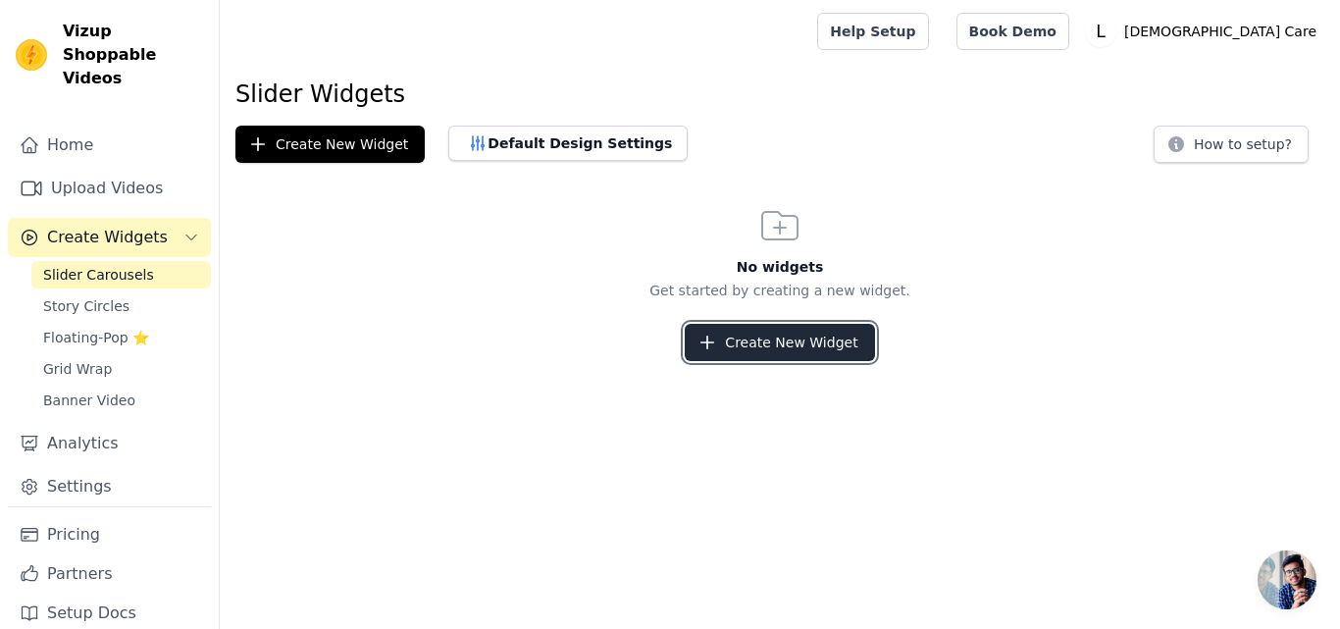
click at [713, 337] on icon "button" at bounding box center [708, 343] width 13 height 13
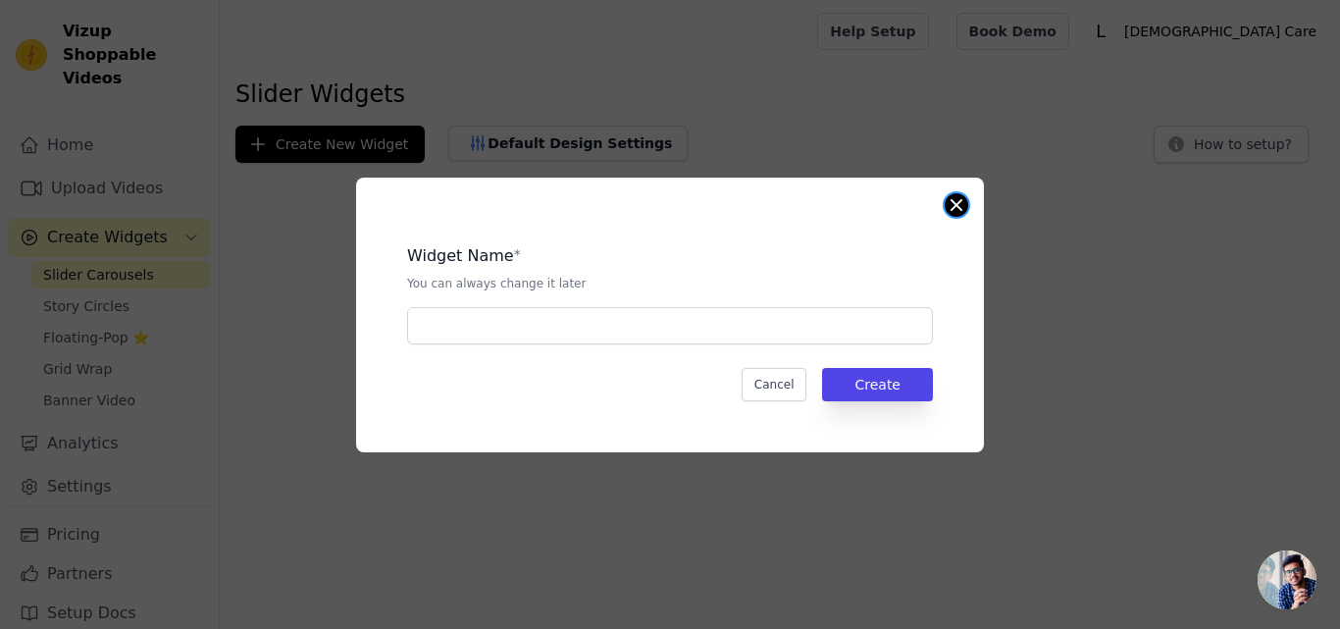
click at [964, 206] on button "Close modal" at bounding box center [957, 205] width 24 height 24
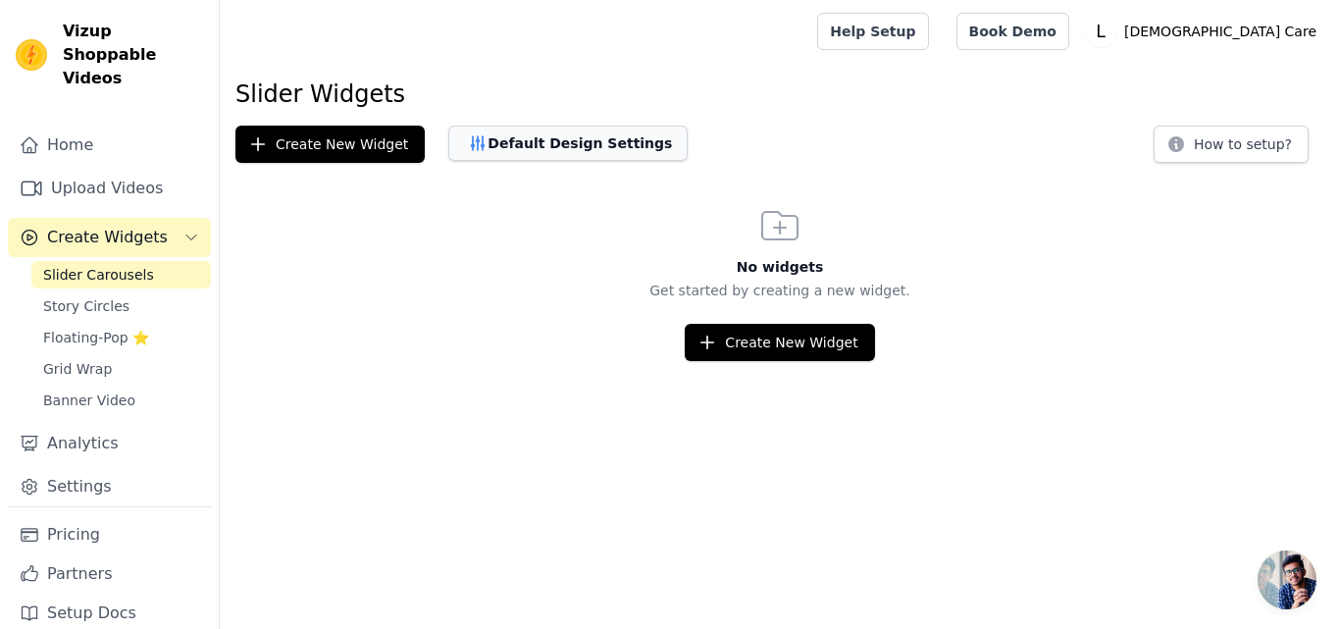
click at [506, 142] on button "Default Design Settings" at bounding box center [567, 143] width 239 height 35
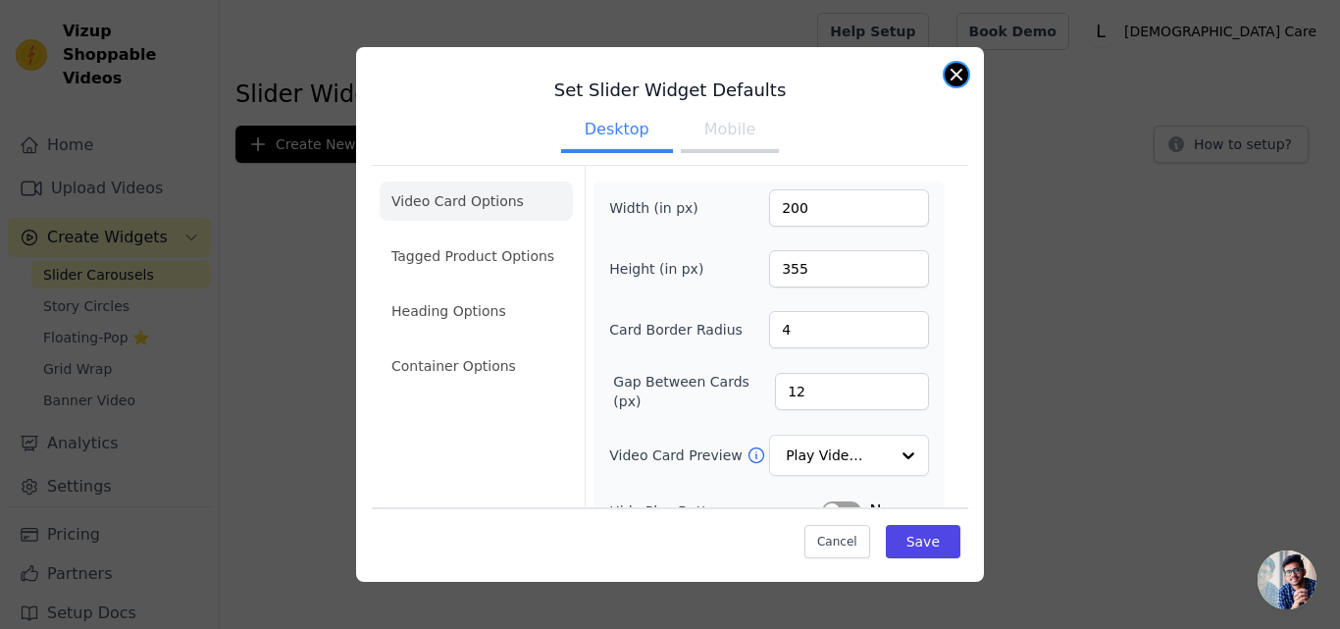
click at [957, 71] on button "Close modal" at bounding box center [957, 75] width 24 height 24
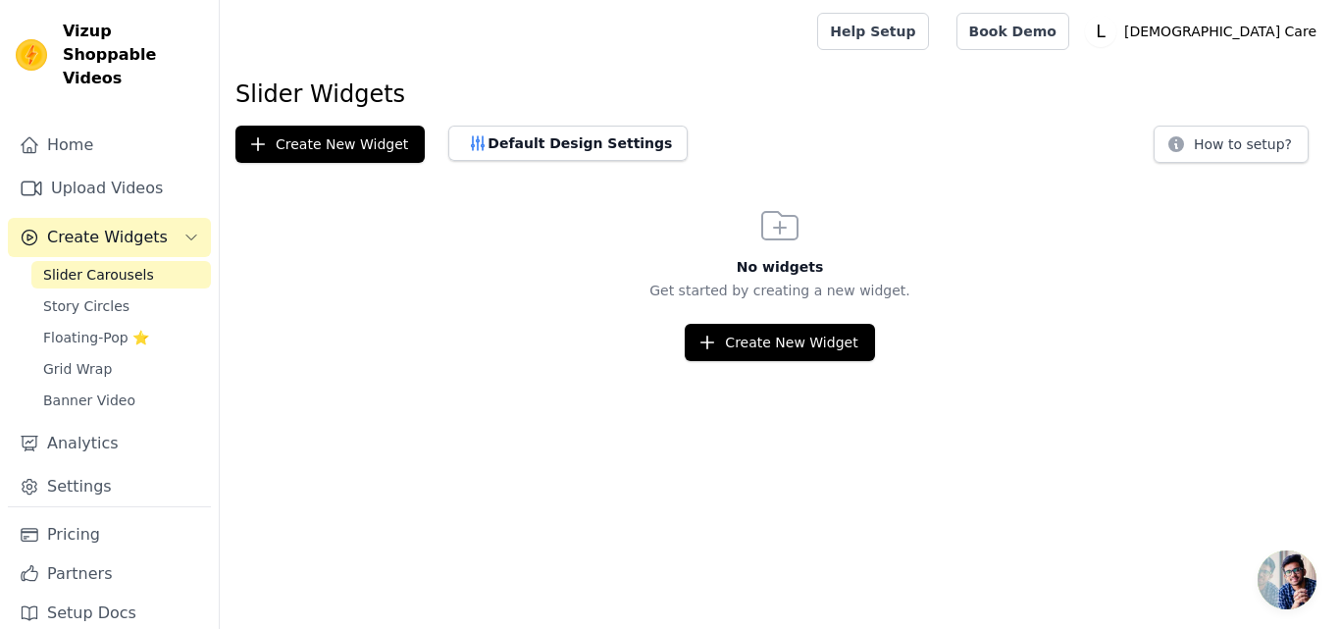
click at [120, 265] on span "Slider Carousels" at bounding box center [98, 275] width 111 height 20
click at [178, 218] on button "Create Widgets" at bounding box center [109, 237] width 203 height 39
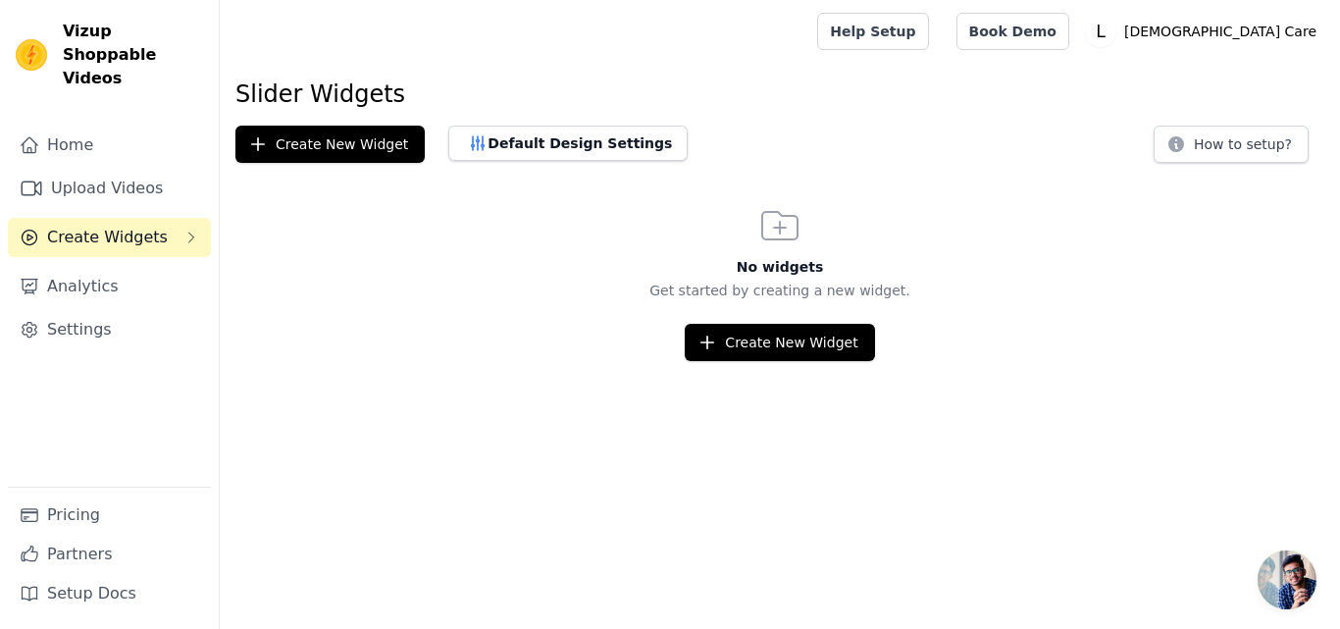
click at [186, 230] on icon "Sidebar" at bounding box center [191, 238] width 16 height 16
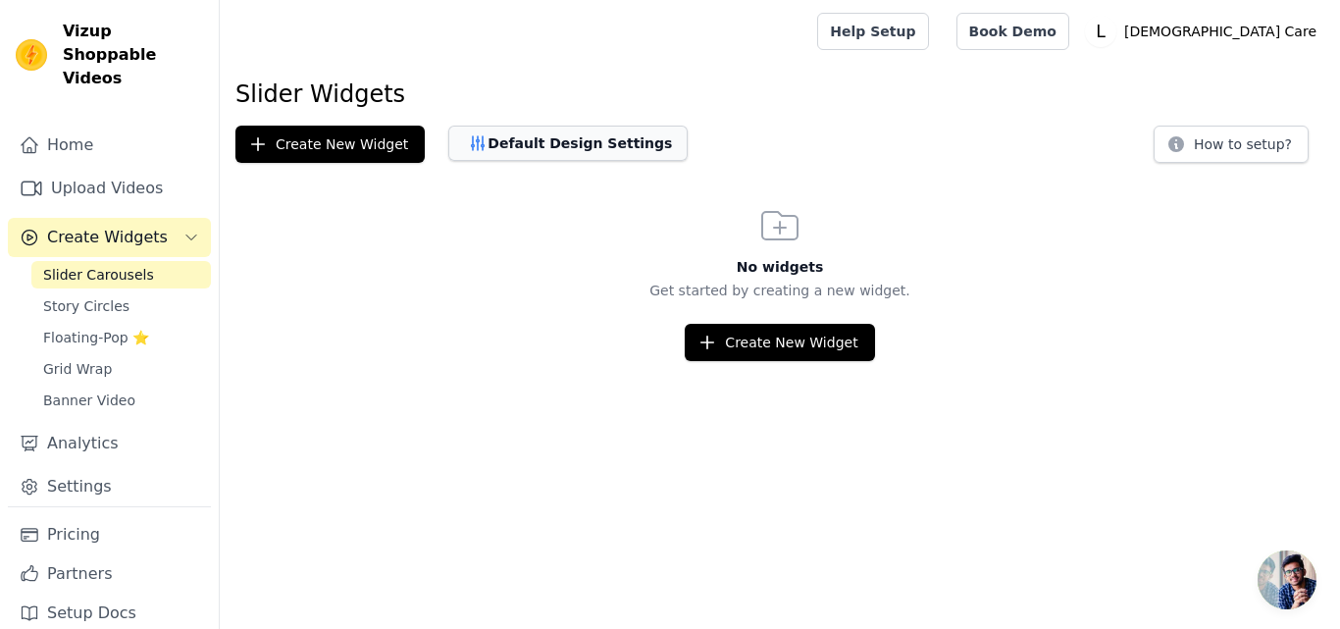
click at [548, 149] on button "Default Design Settings" at bounding box center [567, 143] width 239 height 35
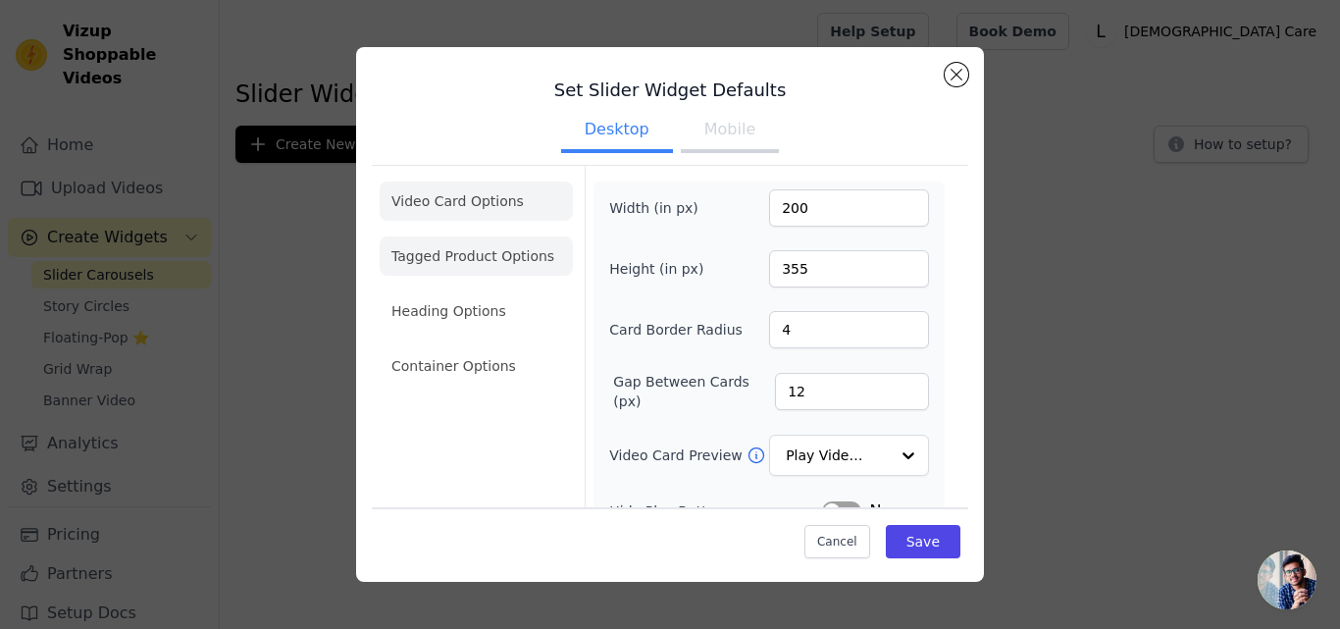
click at [507, 251] on li "Tagged Product Options" at bounding box center [476, 255] width 193 height 39
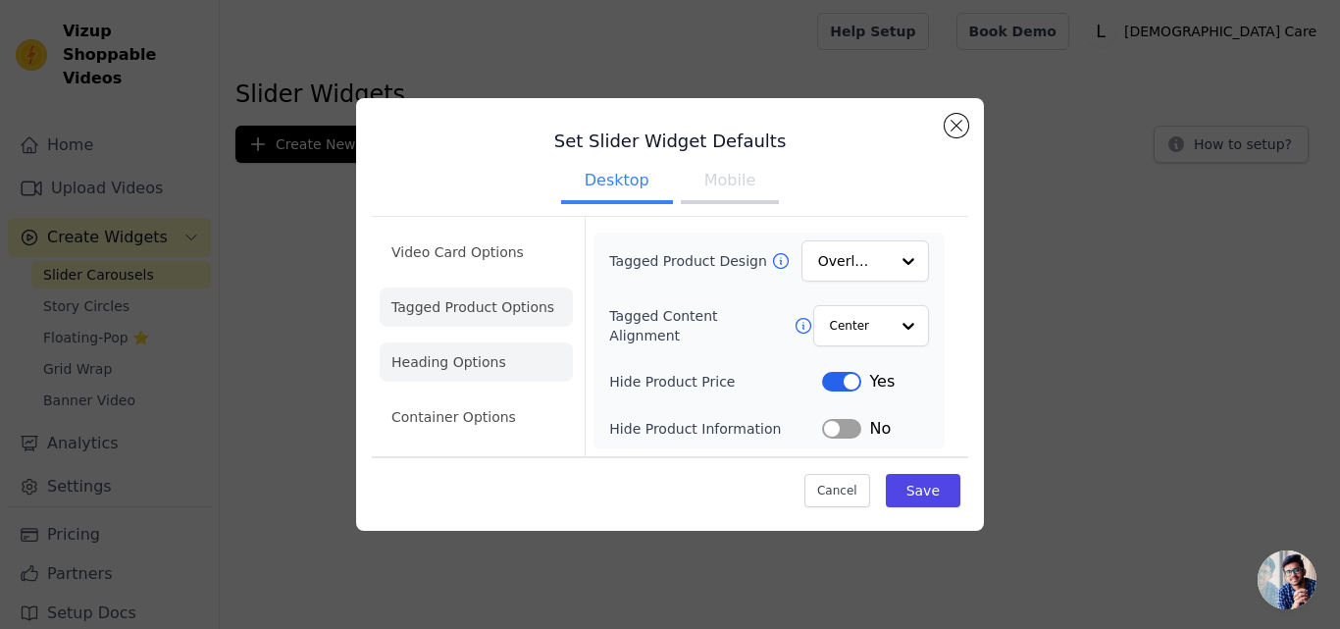
click at [496, 361] on li "Heading Options" at bounding box center [476, 361] width 193 height 39
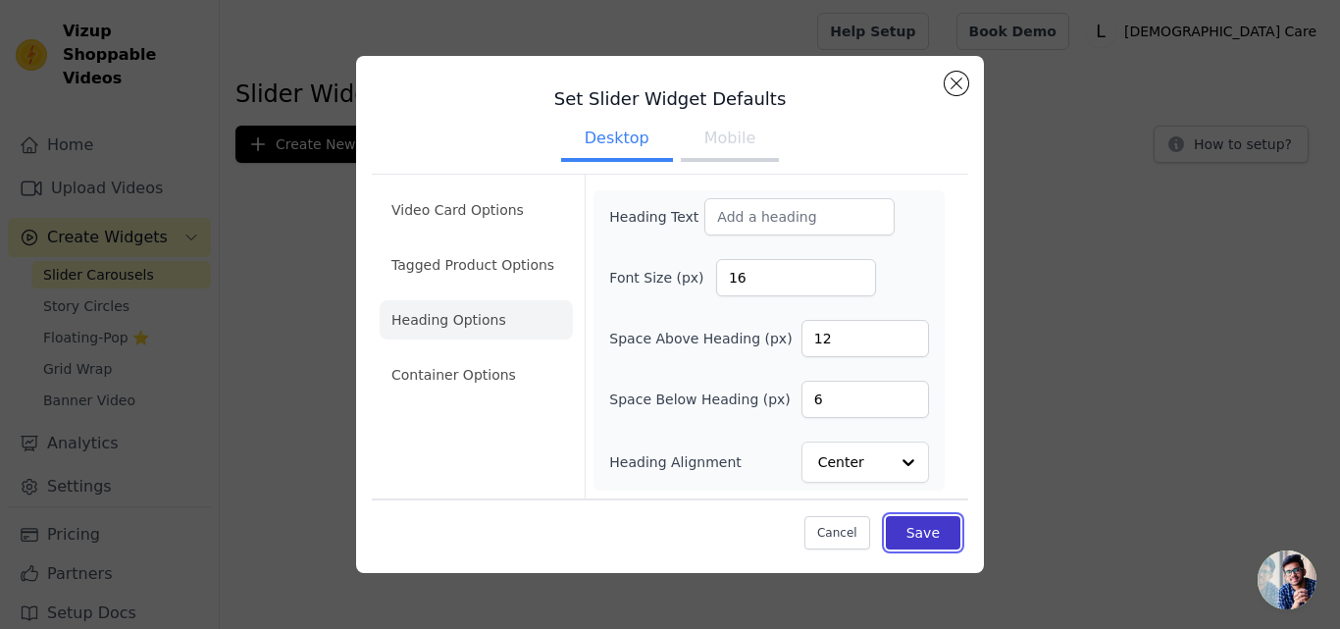
click at [950, 529] on button "Save" at bounding box center [923, 532] width 75 height 33
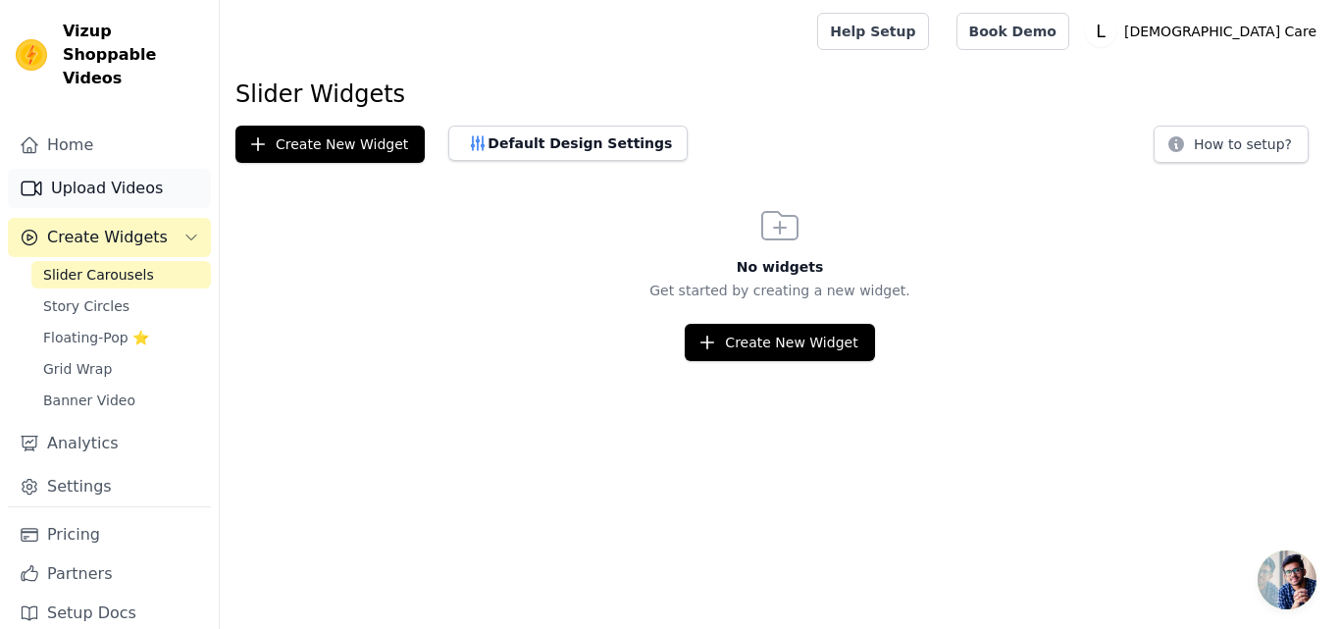
click at [112, 176] on link "Upload Videos" at bounding box center [109, 188] width 203 height 39
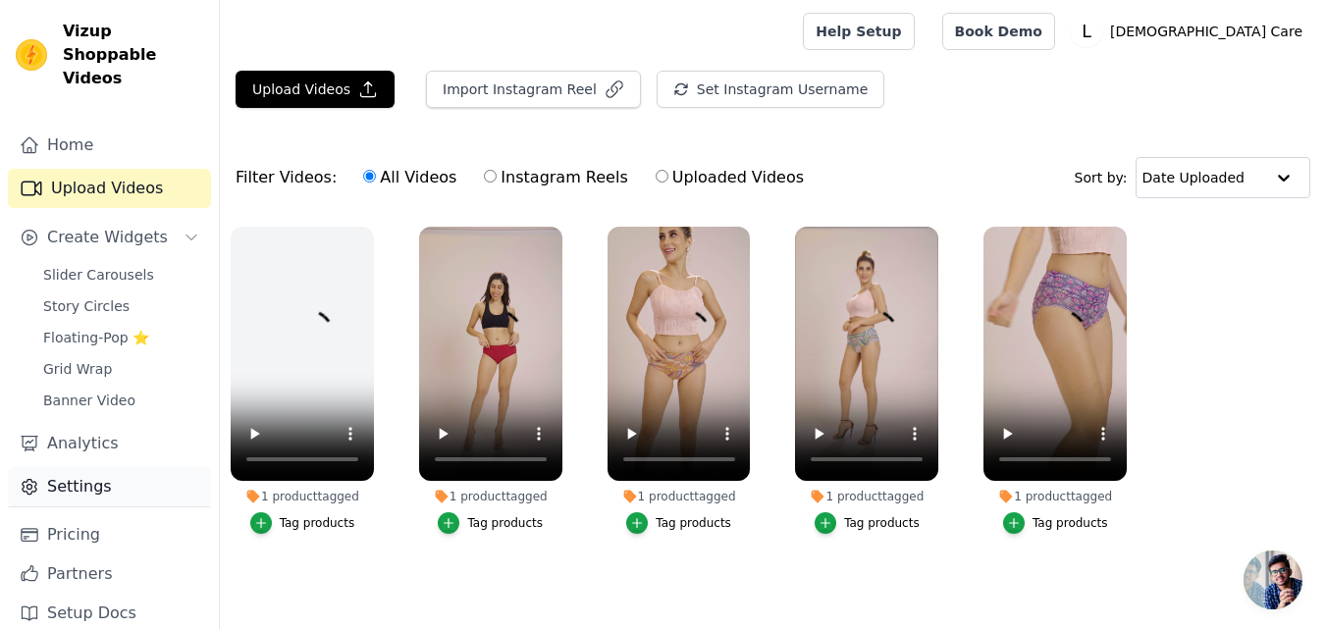
scroll to position [12, 0]
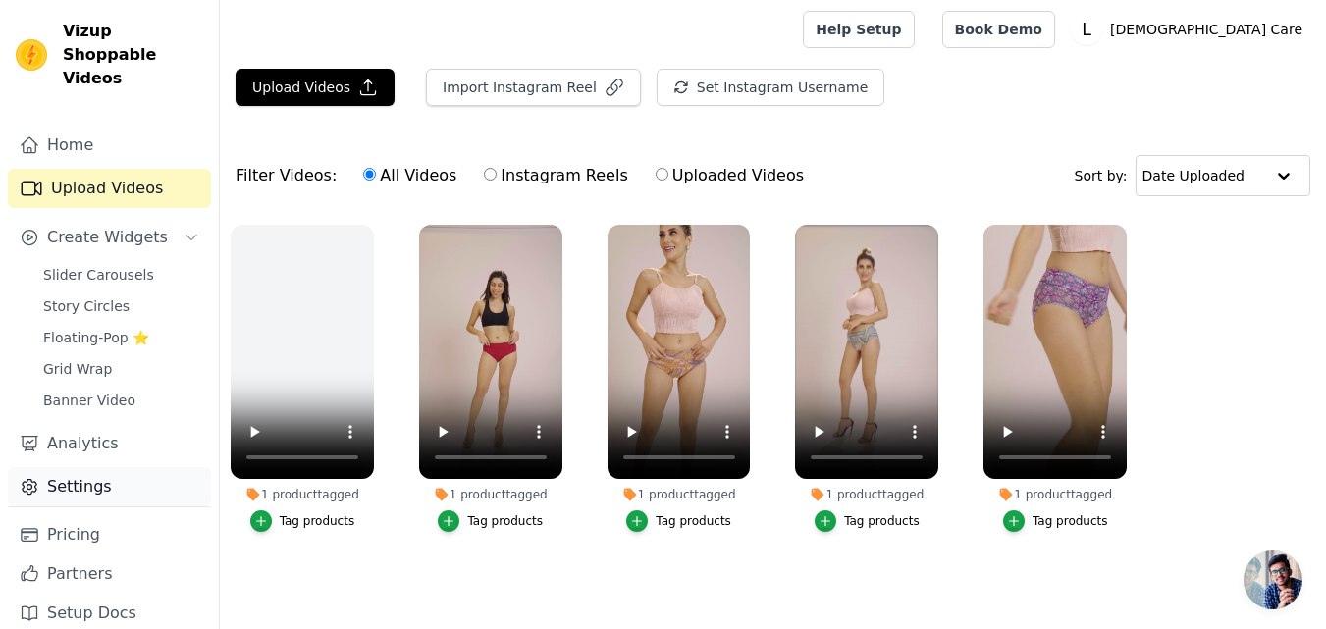
click at [93, 467] on link "Settings" at bounding box center [109, 486] width 203 height 39
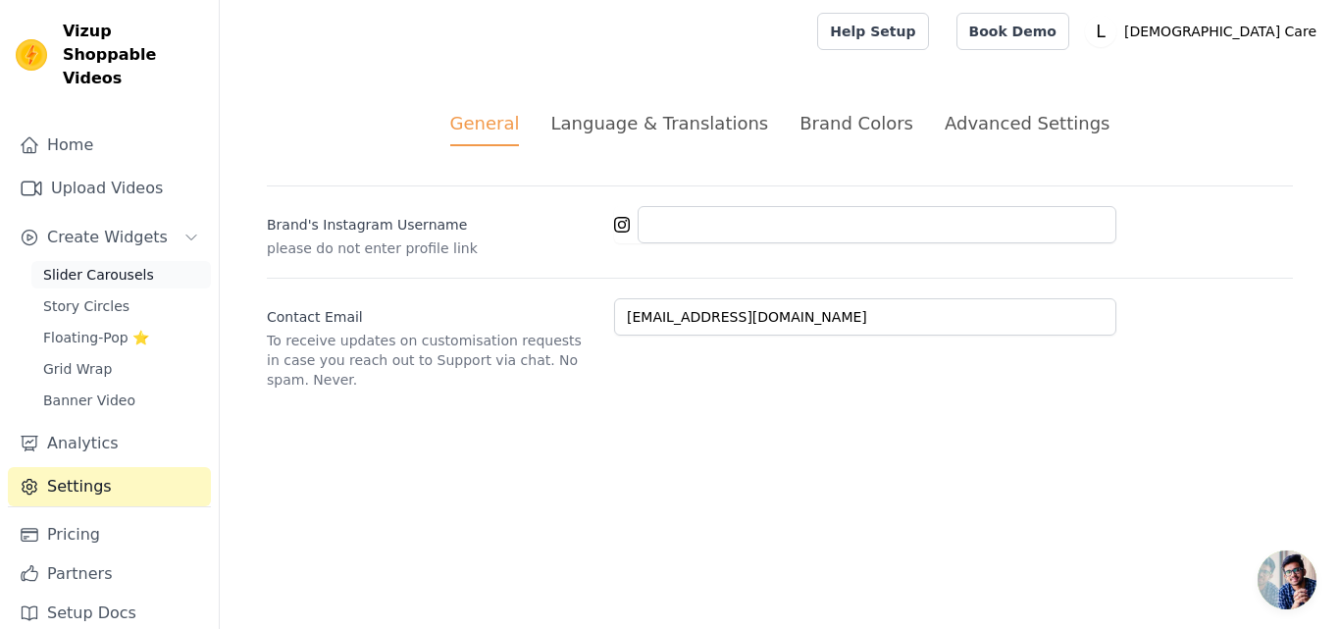
click at [106, 265] on span "Slider Carousels" at bounding box center [98, 275] width 111 height 20
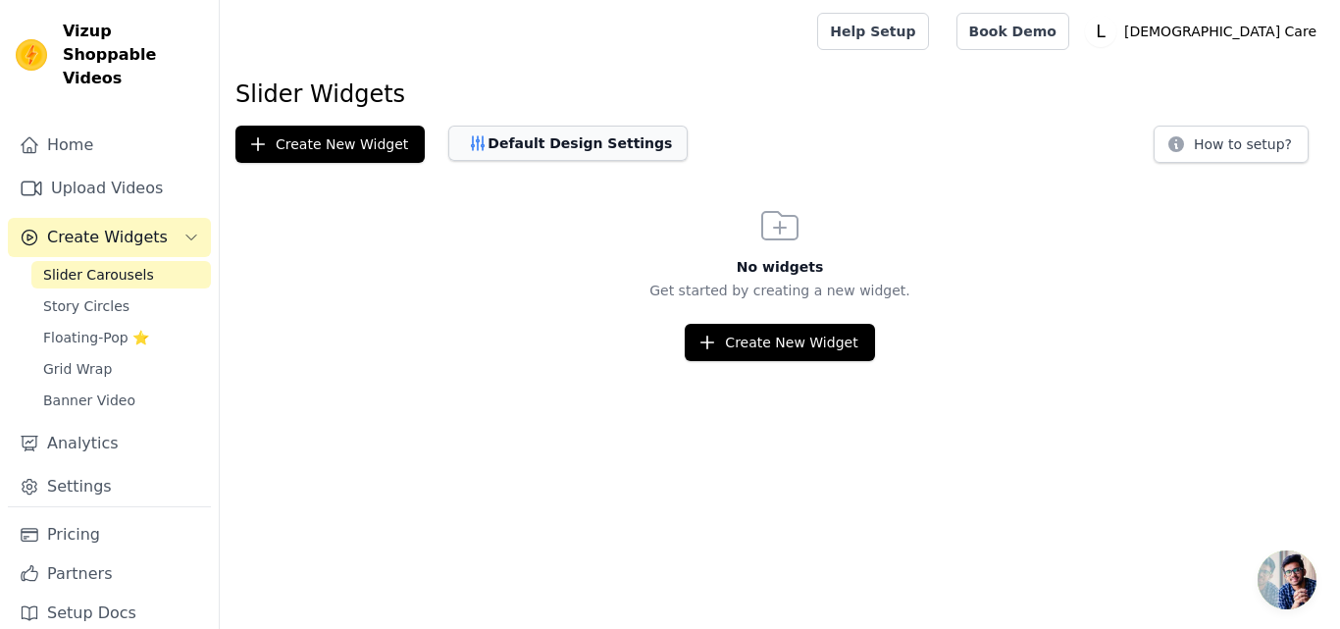
click at [593, 154] on button "Default Design Settings" at bounding box center [567, 143] width 239 height 35
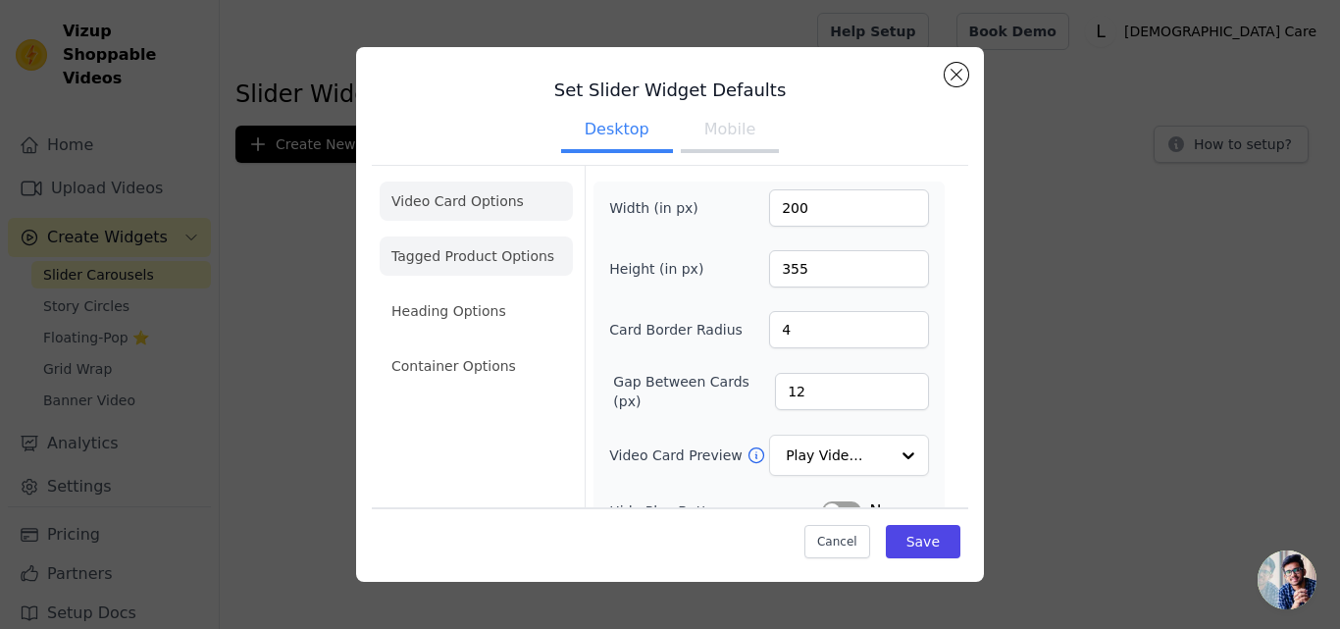
click at [531, 259] on li "Tagged Product Options" at bounding box center [476, 255] width 193 height 39
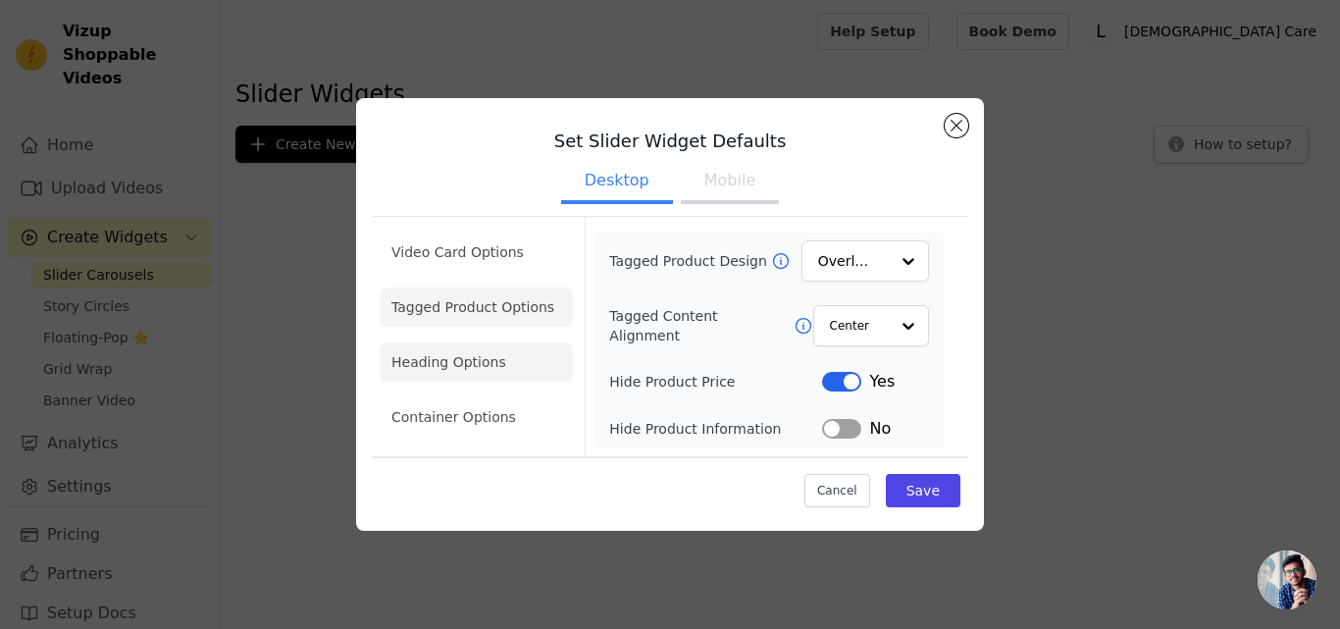
click at [487, 355] on li "Heading Options" at bounding box center [476, 361] width 193 height 39
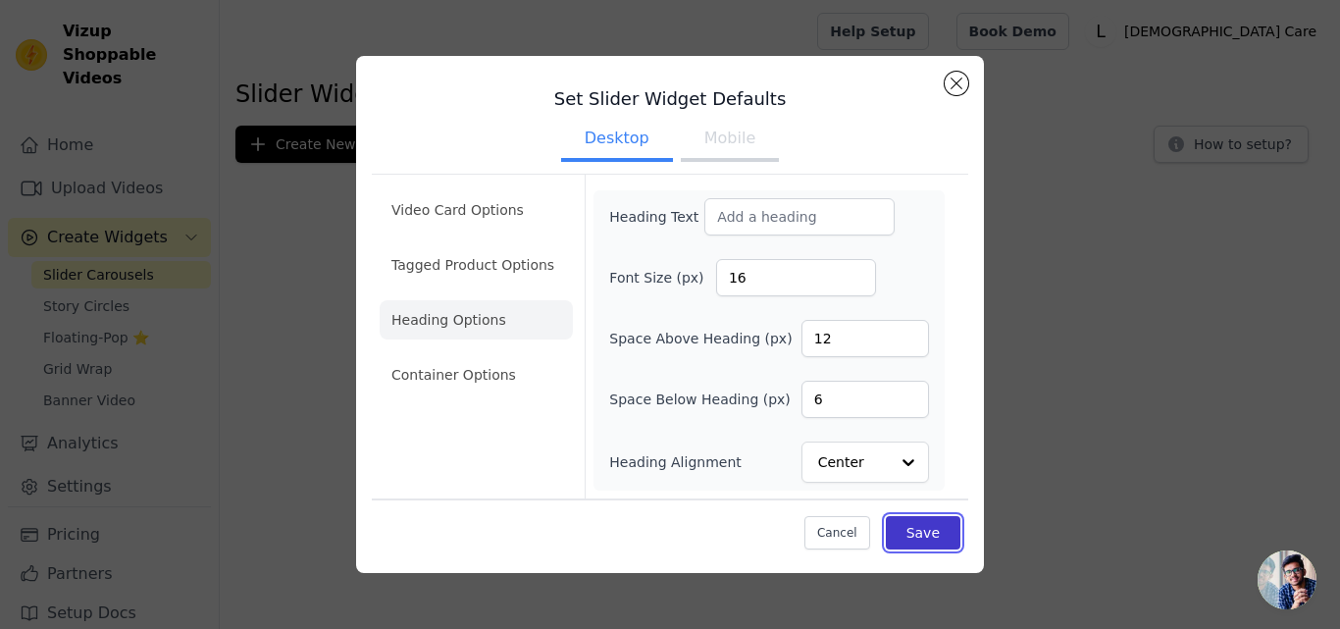
click at [921, 540] on button "Save" at bounding box center [923, 532] width 75 height 33
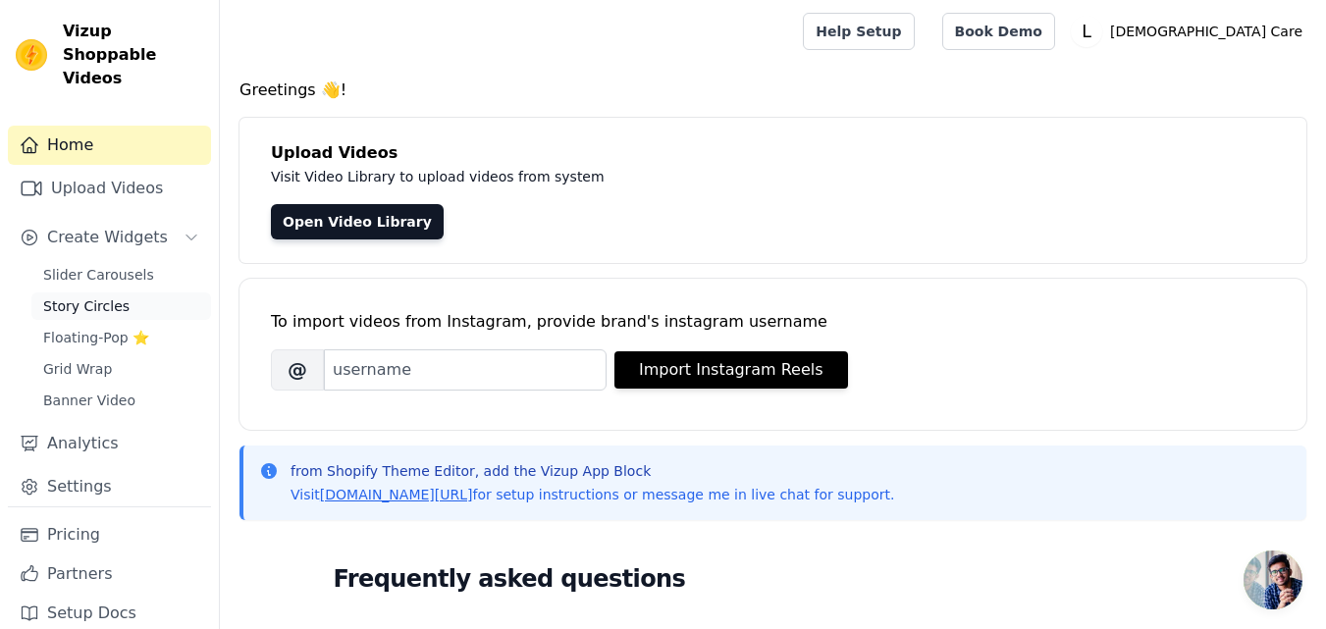
click at [127, 292] on link "Story Circles" at bounding box center [121, 305] width 180 height 27
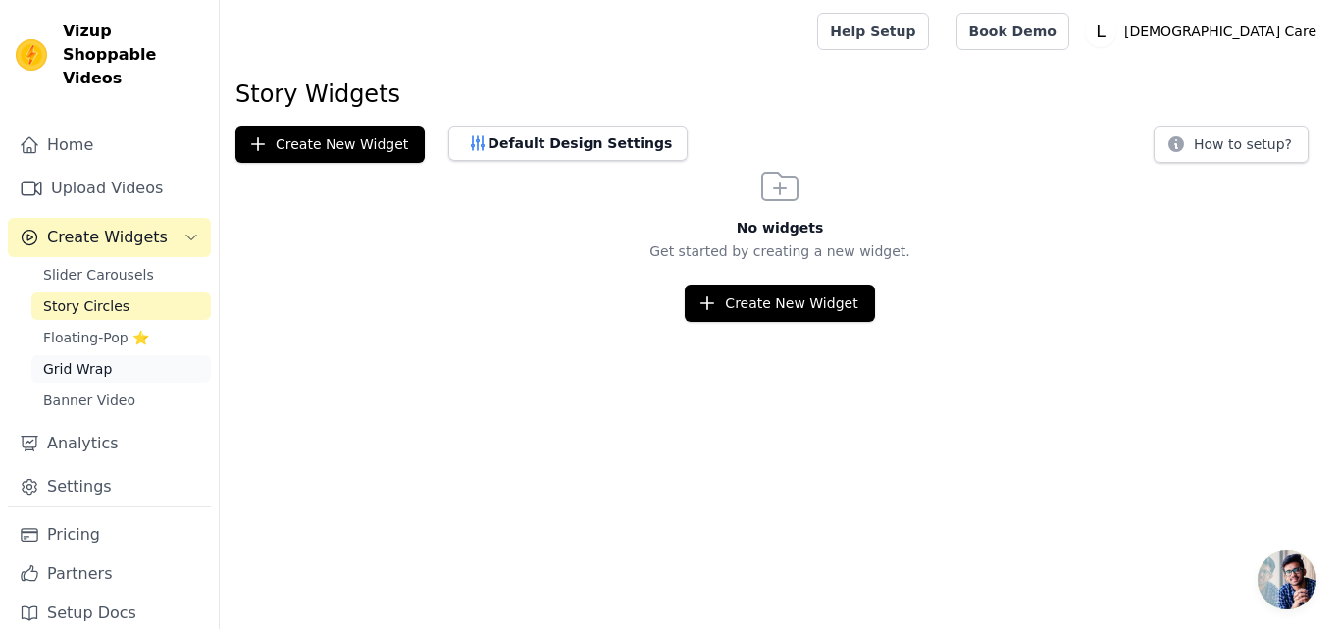
click at [99, 359] on span "Grid Wrap" at bounding box center [77, 369] width 69 height 20
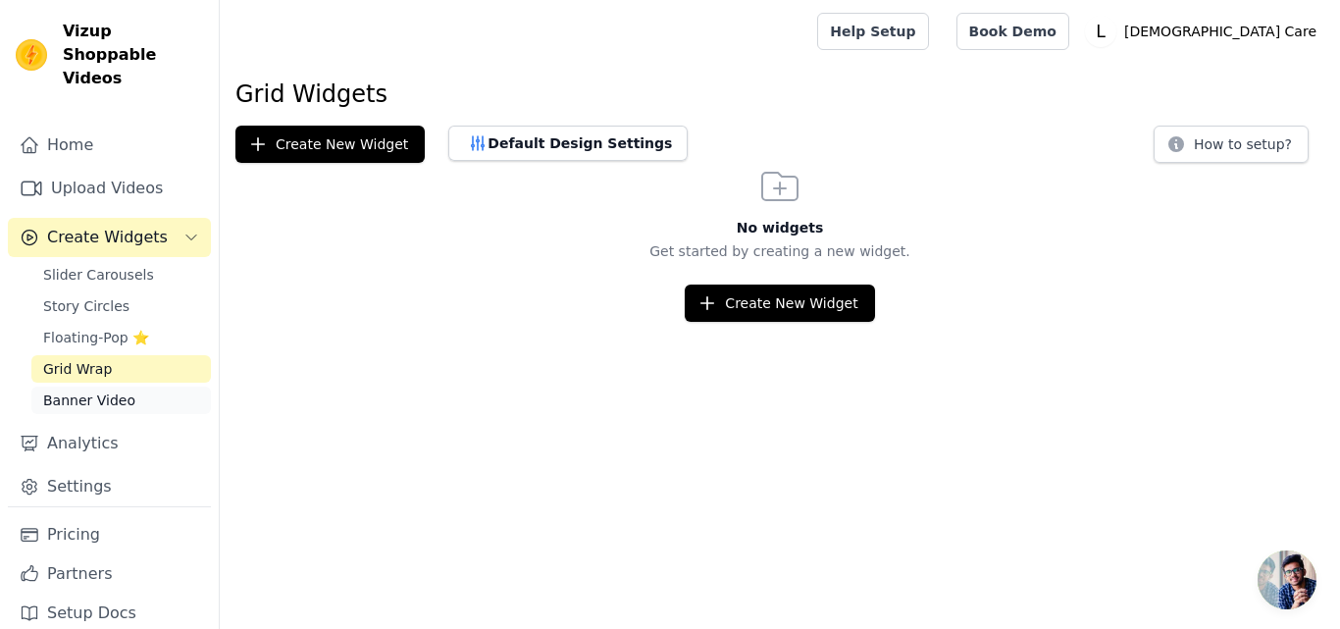
click at [92, 391] on span "Banner Video" at bounding box center [89, 401] width 92 height 20
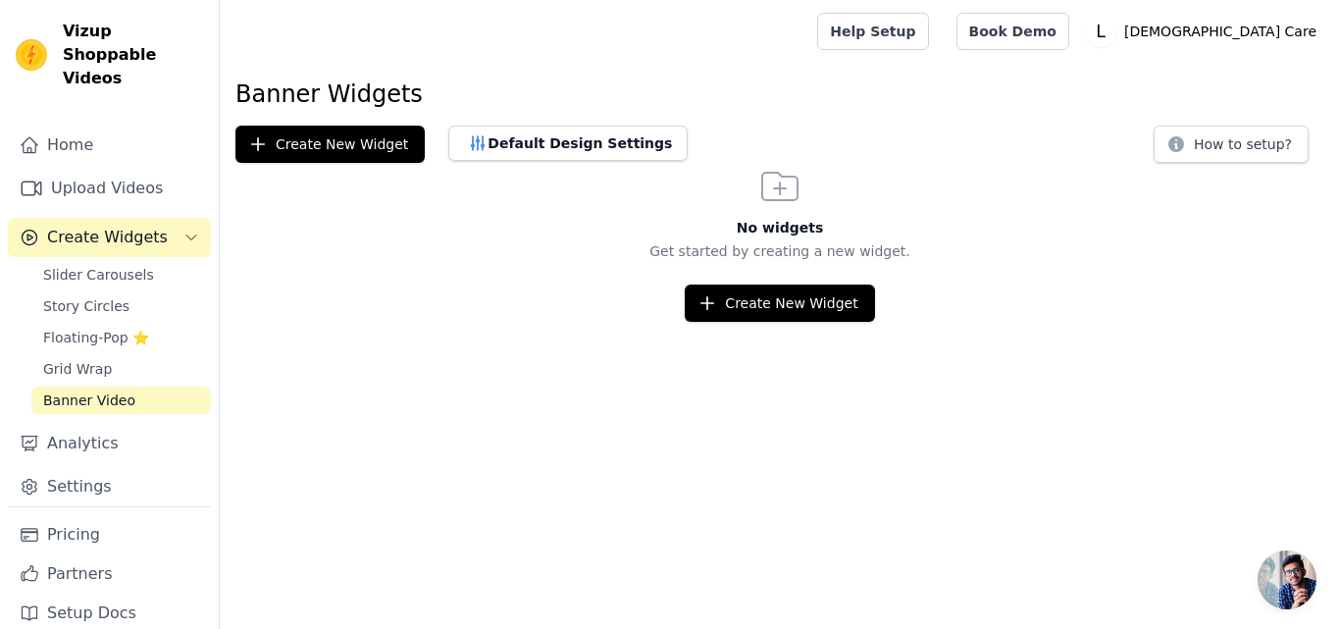
click at [96, 226] on span "Create Widgets" at bounding box center [107, 238] width 121 height 24
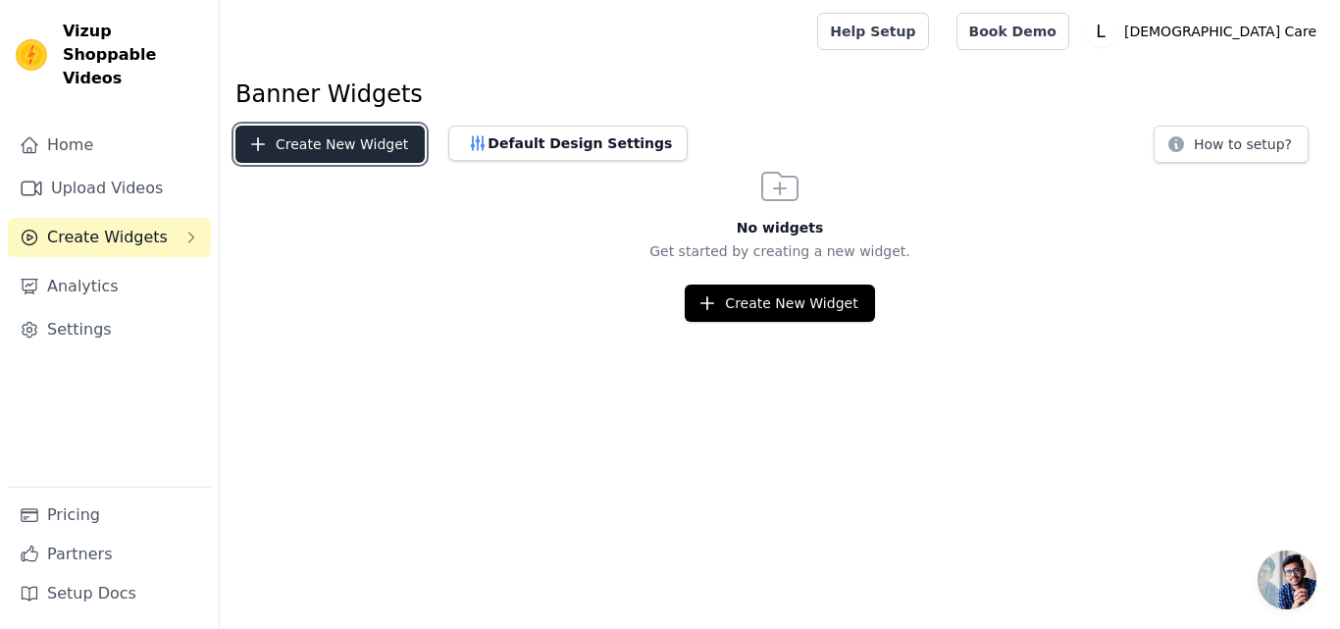
click at [369, 137] on button "Create New Widget" at bounding box center [329, 144] width 189 height 37
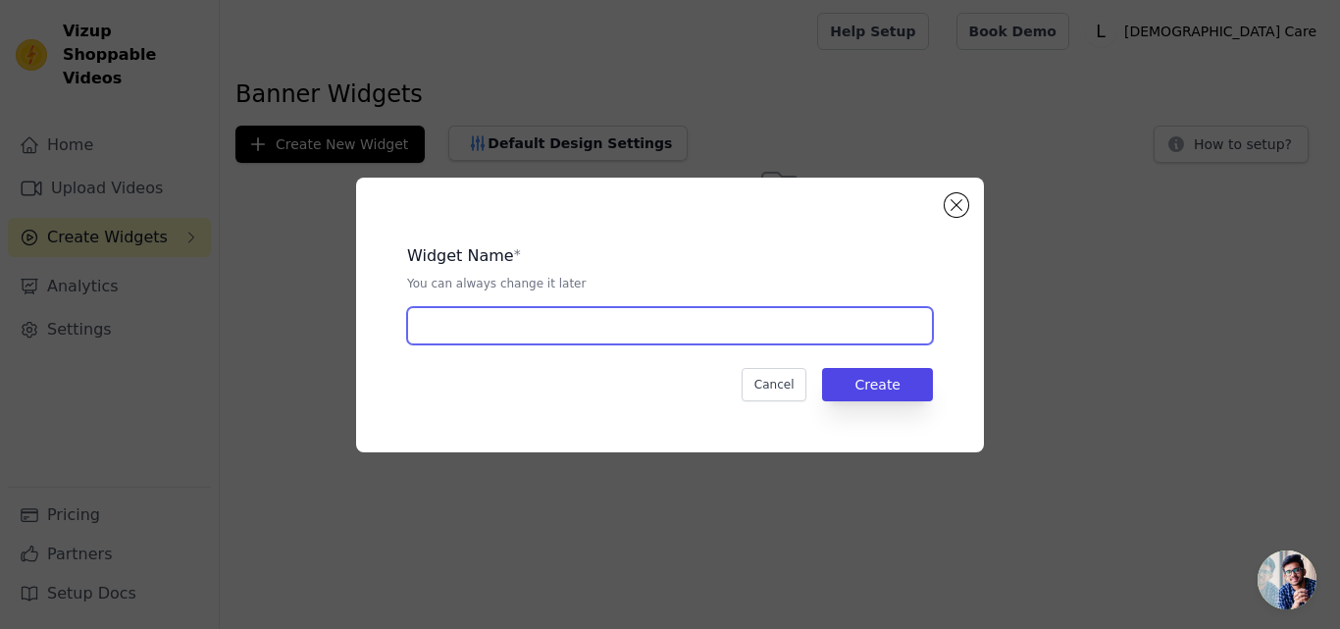
click at [601, 320] on input "text" at bounding box center [670, 325] width 526 height 37
type input "aa"
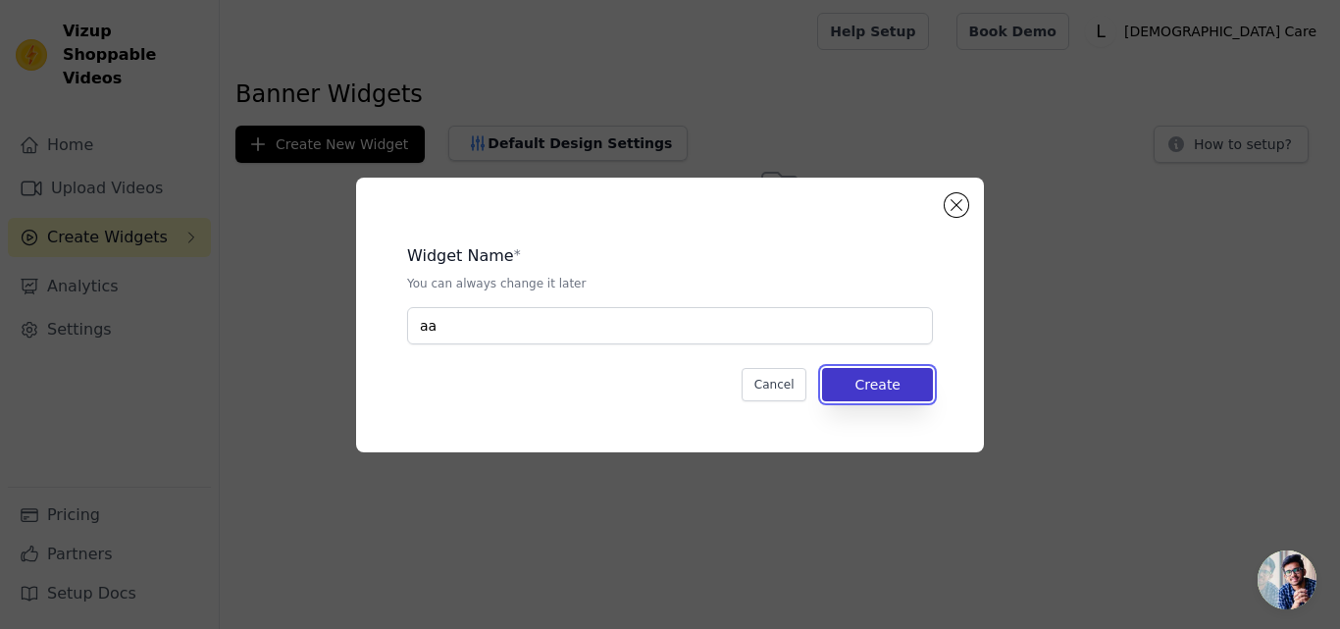
click at [913, 389] on button "Create" at bounding box center [877, 384] width 111 height 33
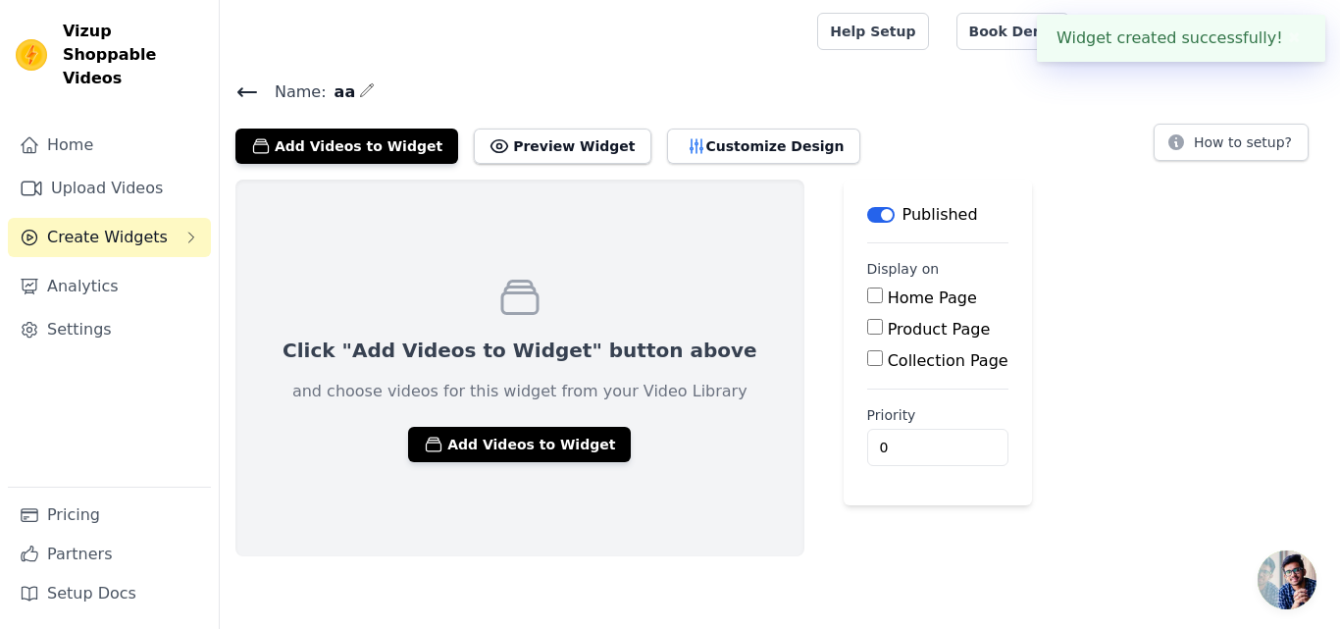
click at [867, 300] on input "Home Page" at bounding box center [875, 295] width 16 height 16
checkbox input "true"
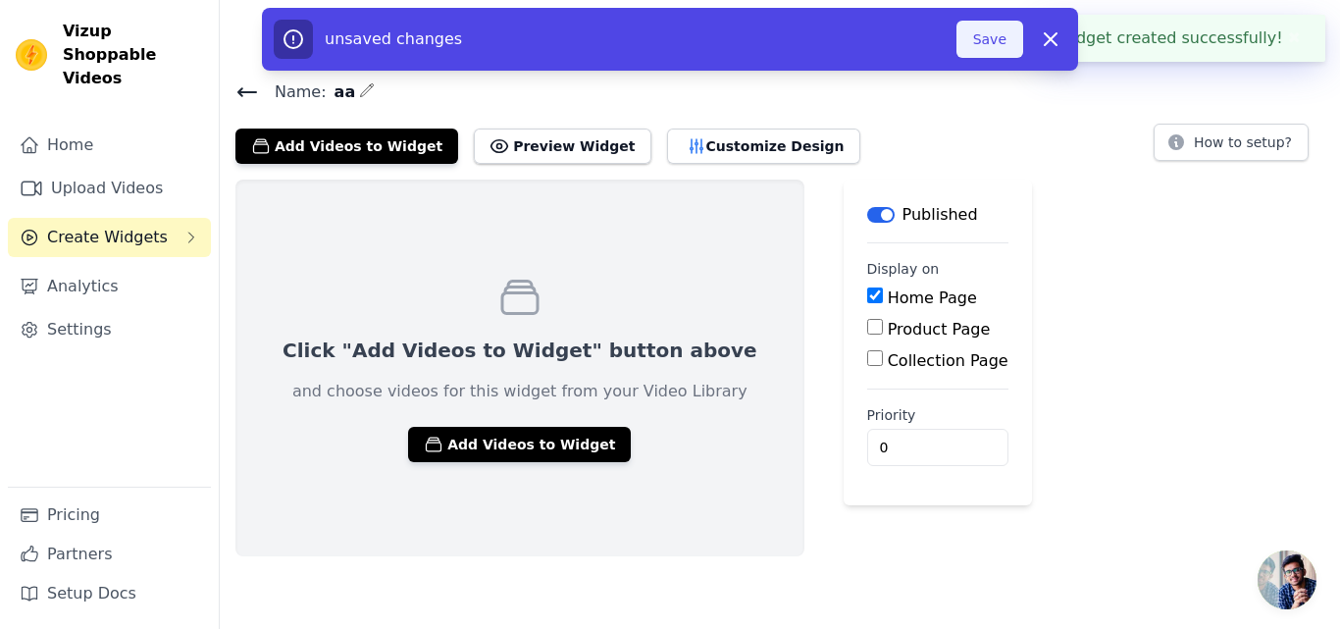
click at [984, 50] on button "Save" at bounding box center [990, 39] width 67 height 37
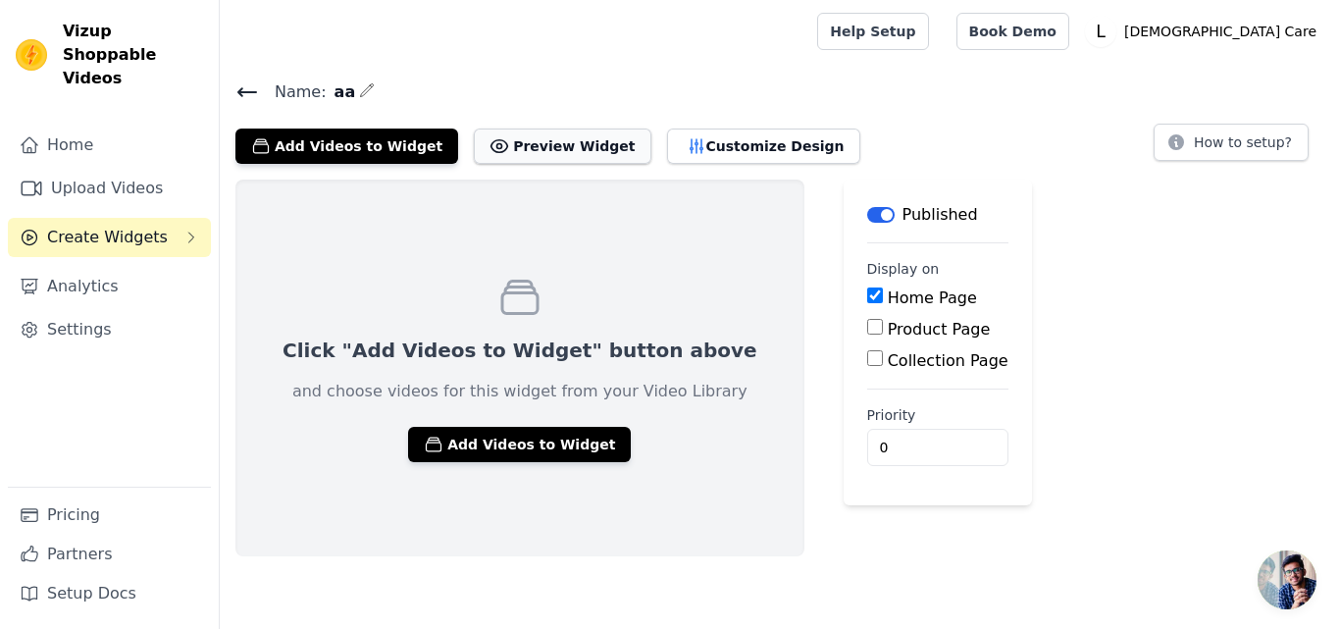
click at [484, 140] on button "Preview Widget" at bounding box center [562, 146] width 177 height 35
